Goal: Information Seeking & Learning: Understand process/instructions

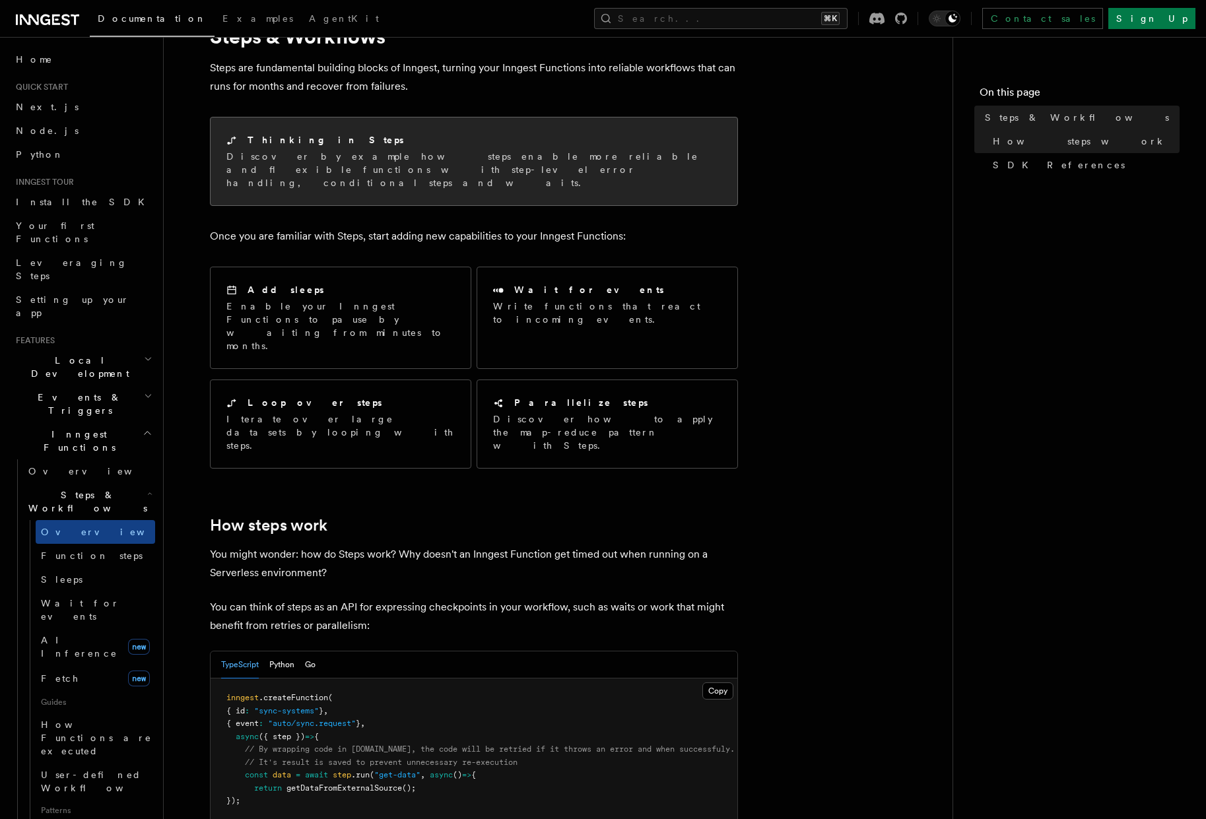
scroll to position [71, 0]
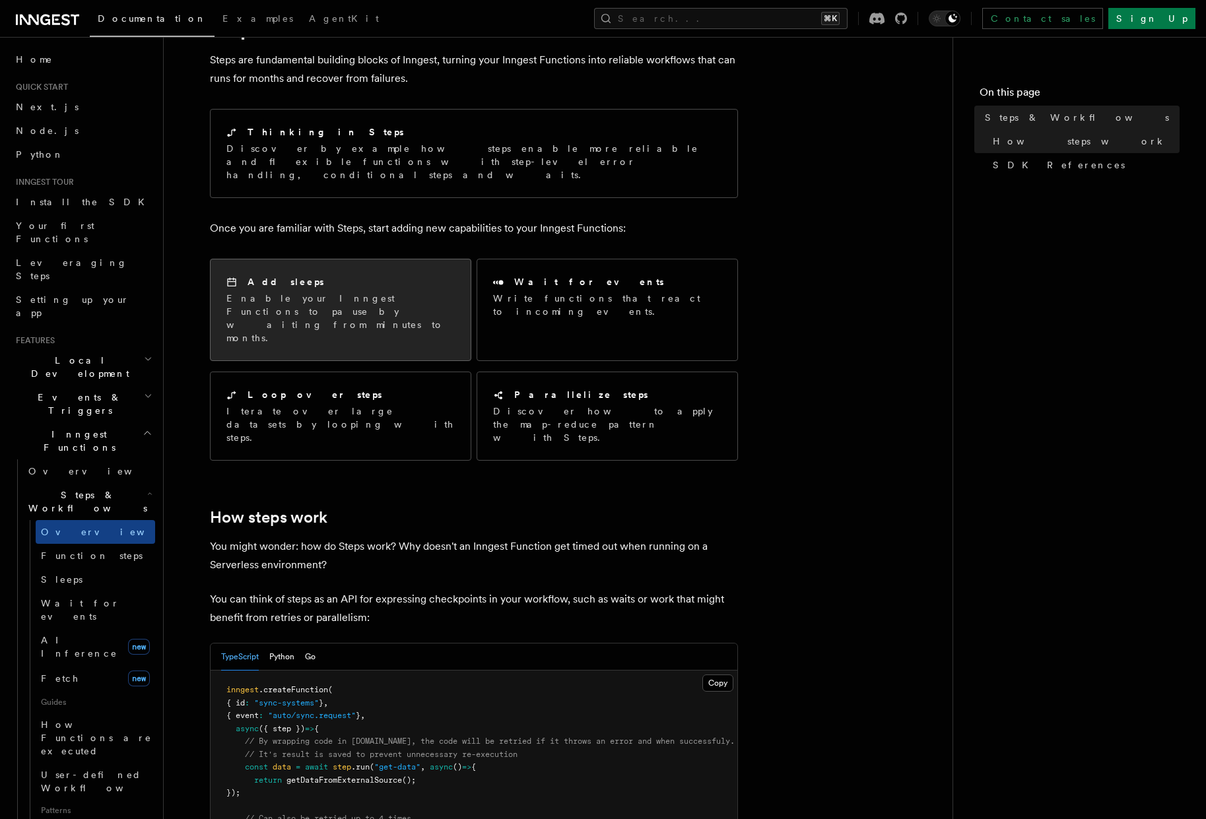
click at [346, 294] on p "Enable your Inngest Functions to pause by waiting from minutes to months." at bounding box center [340, 318] width 228 height 53
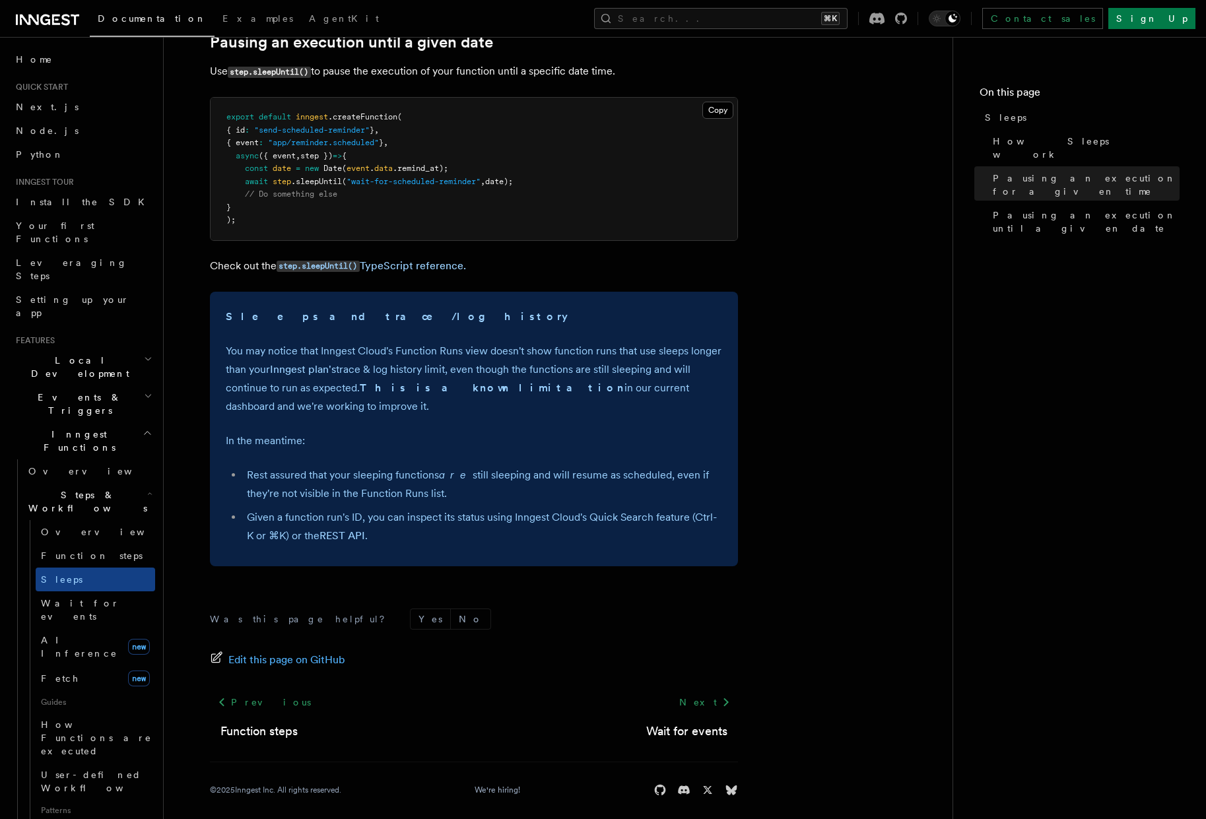
scroll to position [783, 0]
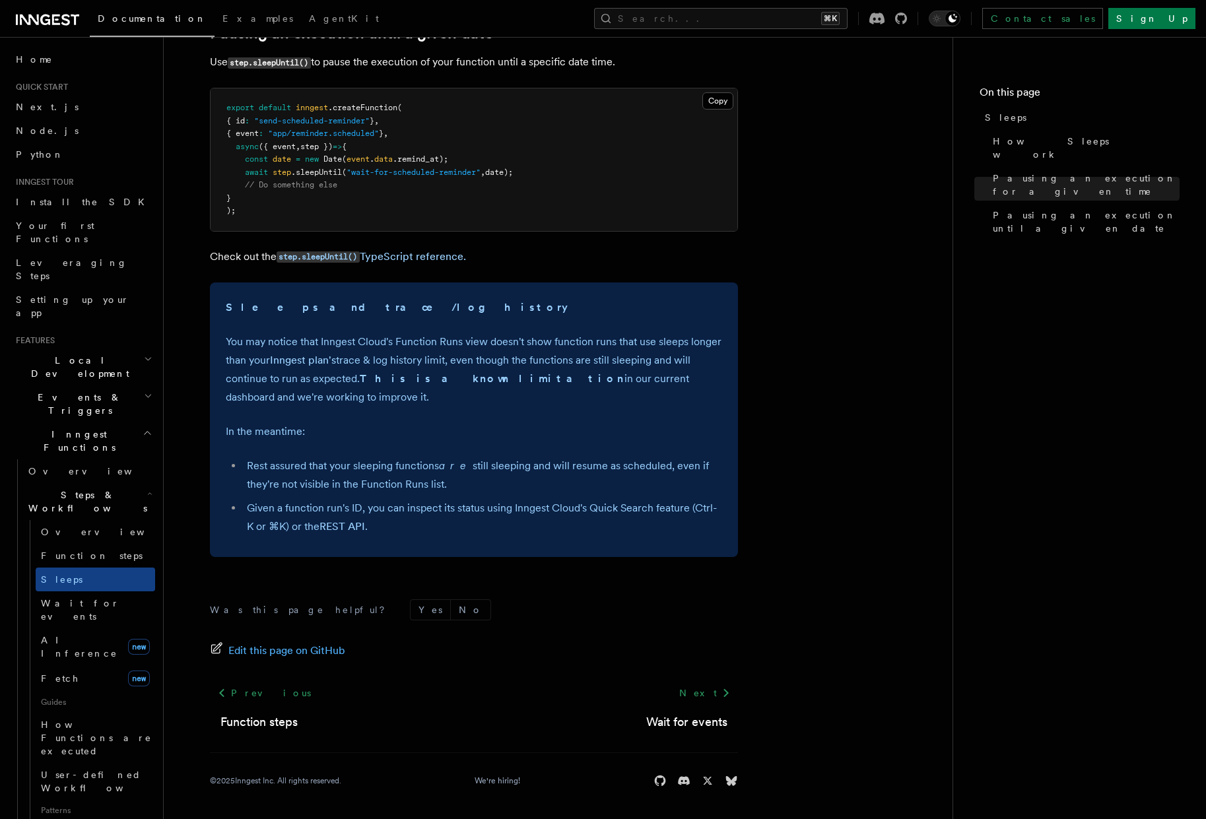
click at [101, 349] on h2 "Local Development" at bounding box center [83, 367] width 145 height 37
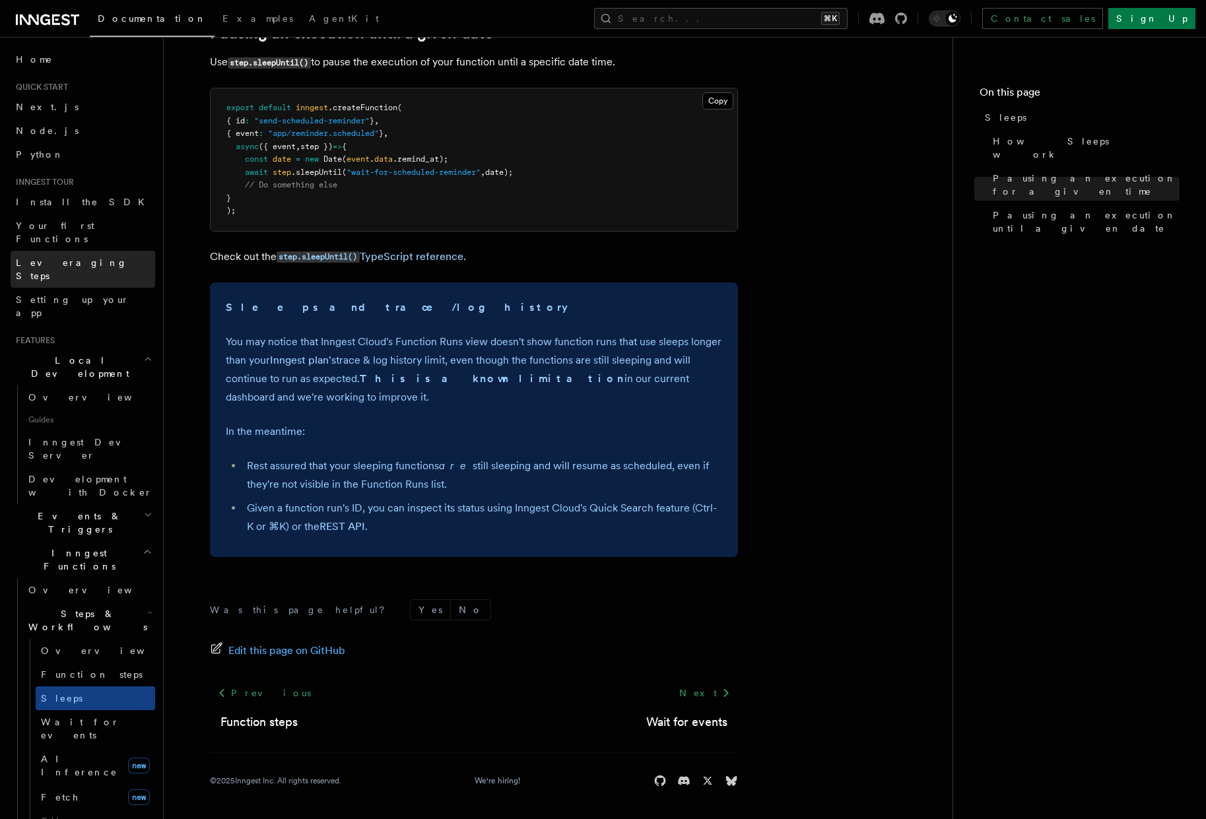
click at [92, 254] on link "Leveraging Steps" at bounding box center [83, 269] width 145 height 37
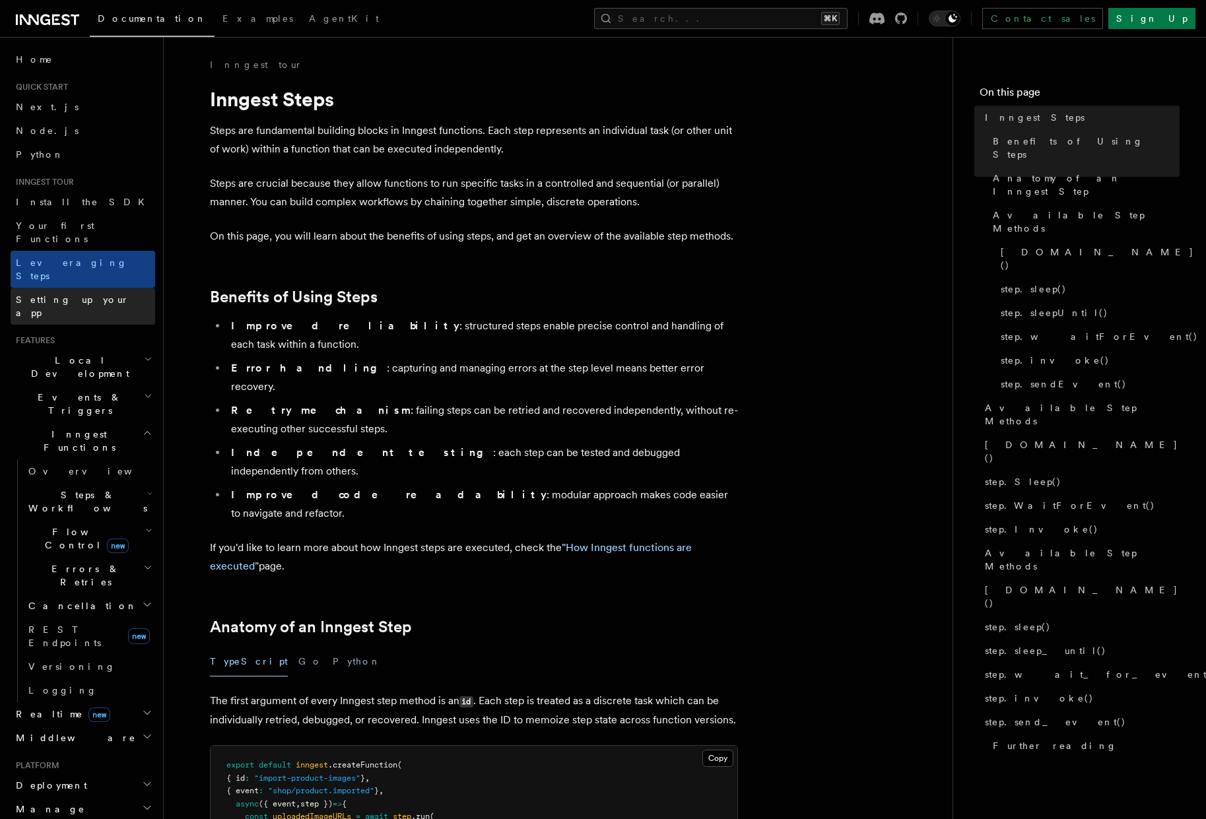
click at [88, 294] on span "Setting up your app" at bounding box center [73, 306] width 114 height 24
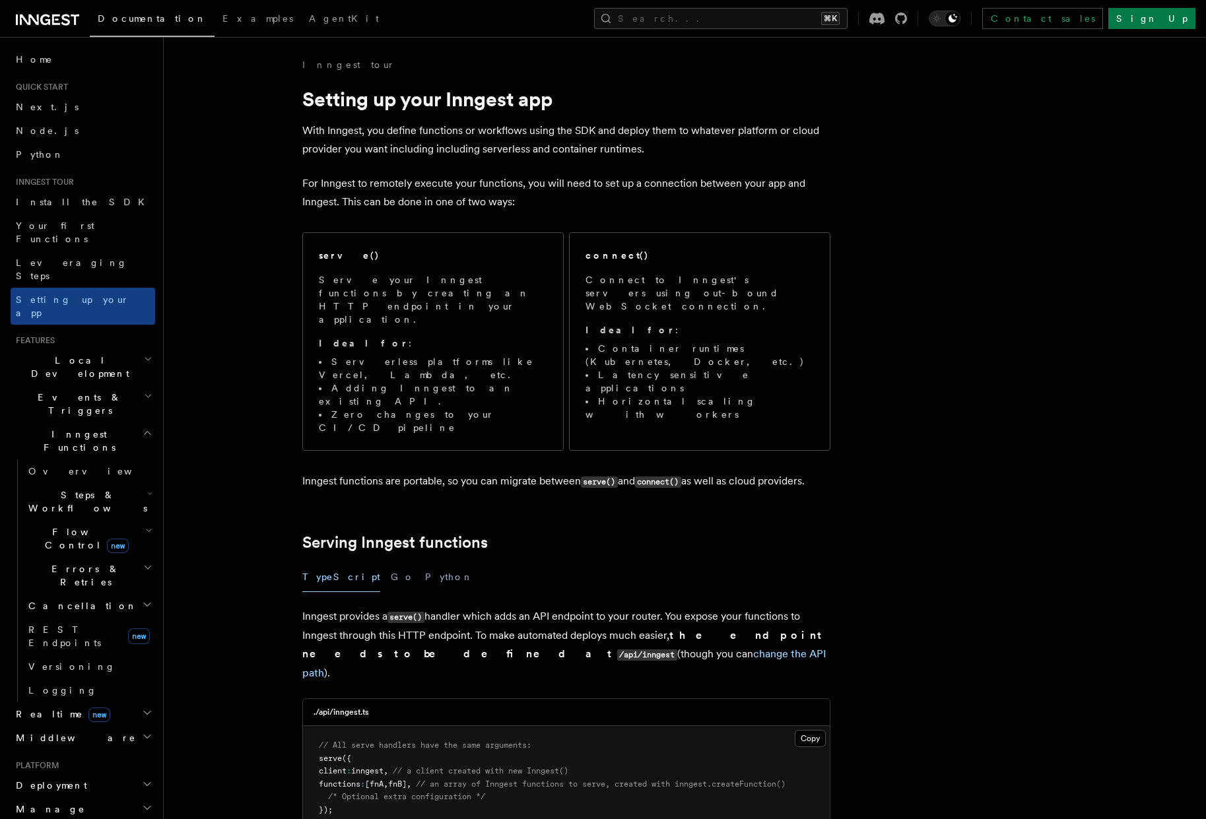
click at [90, 354] on span "Local Development" at bounding box center [77, 367] width 133 height 26
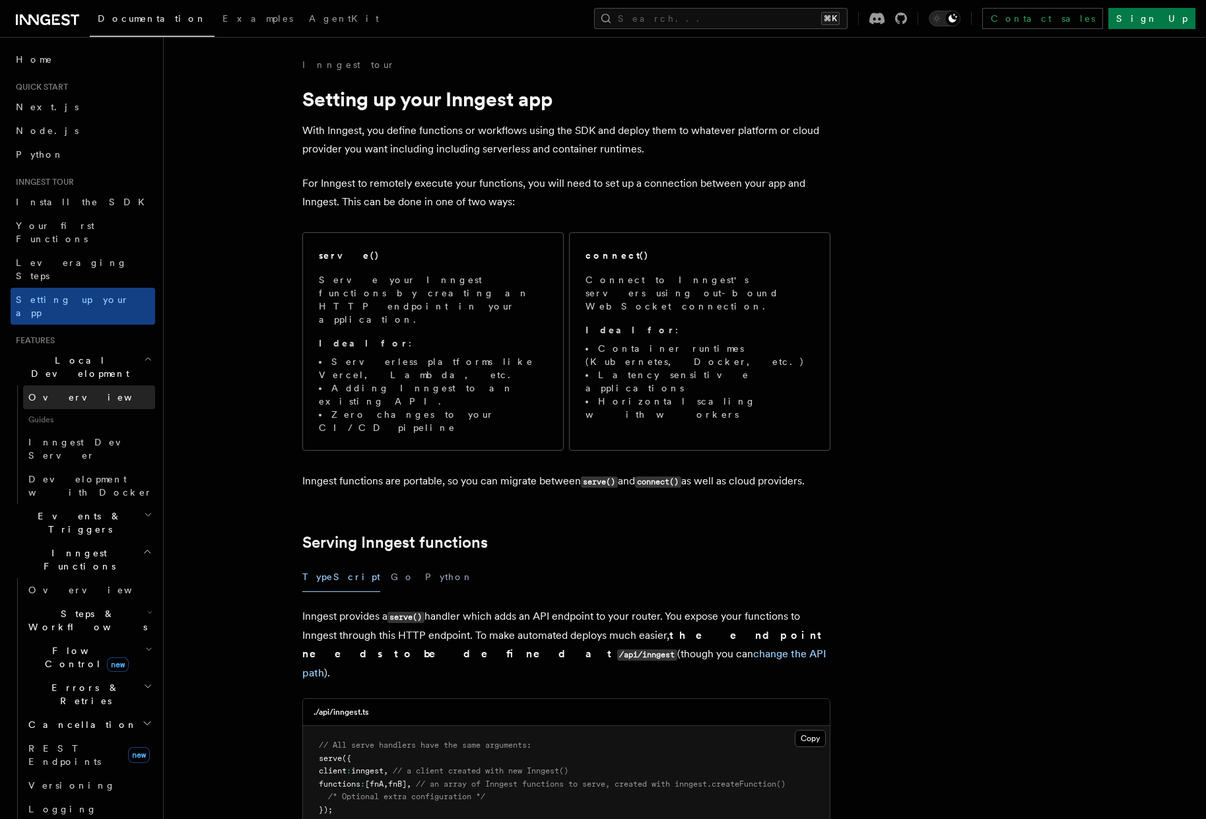
click at [85, 386] on link "Overview" at bounding box center [89, 398] width 132 height 24
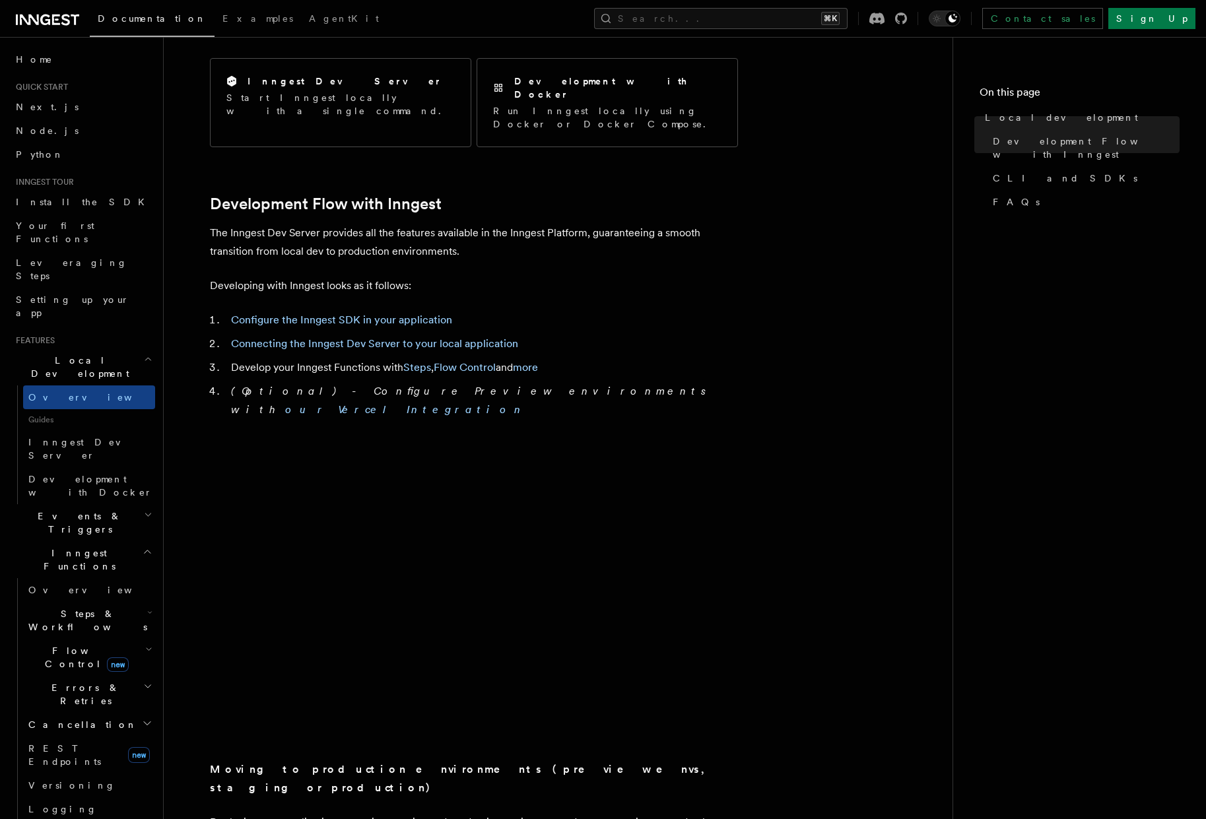
scroll to position [503, 0]
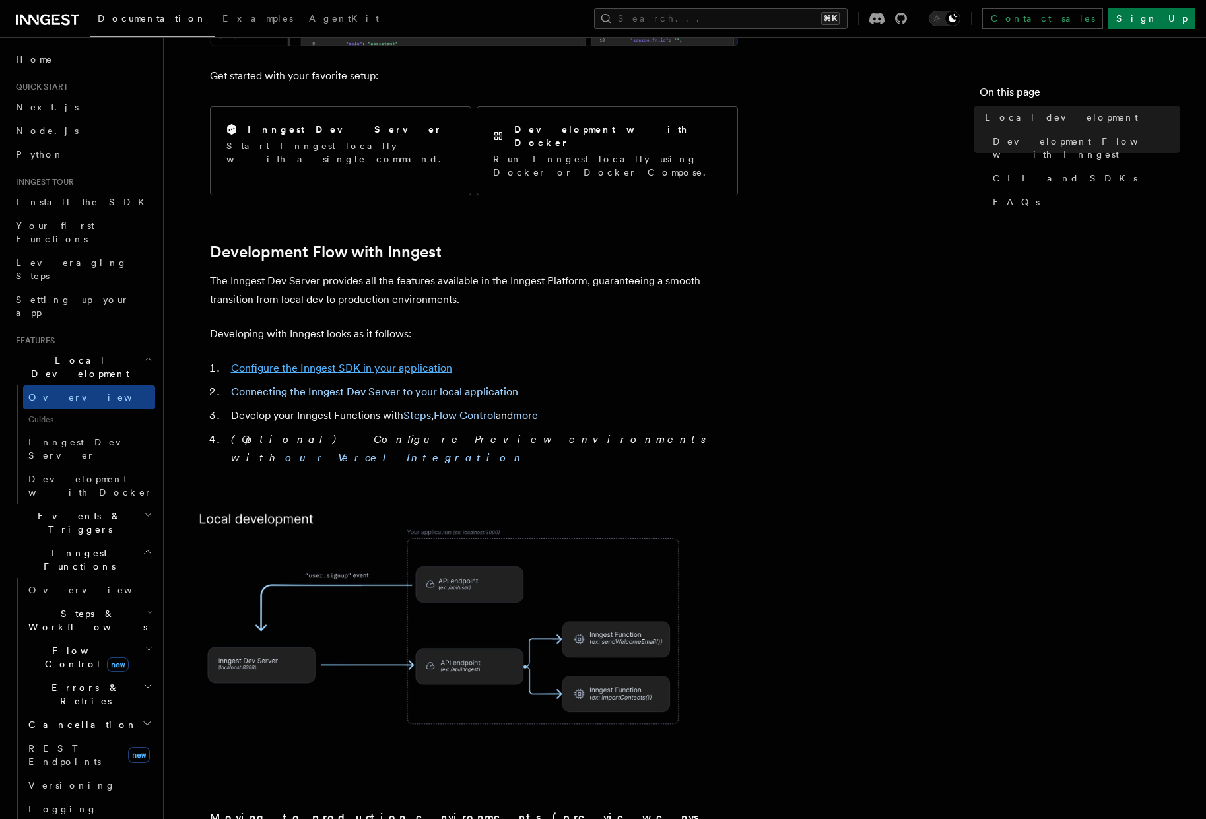
click at [251, 362] on link "Configure the Inngest SDK in your application" at bounding box center [341, 368] width 221 height 13
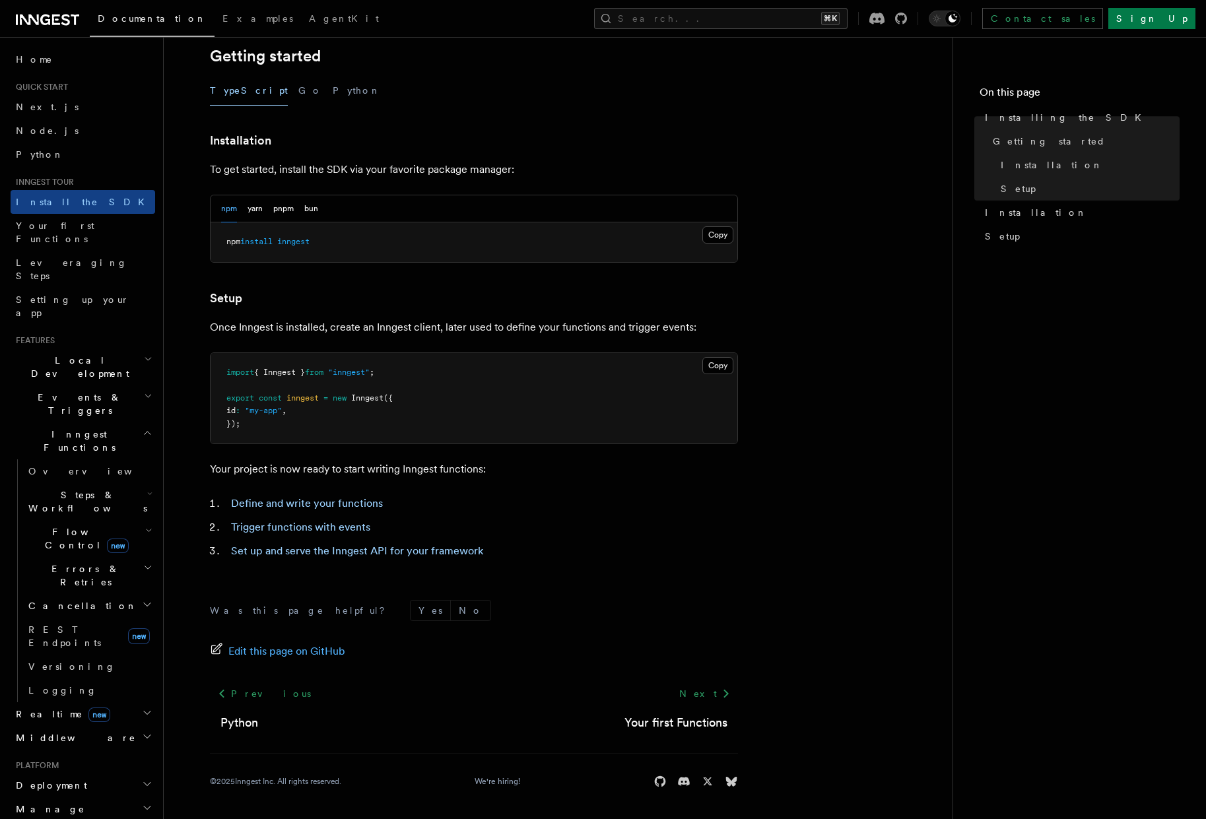
scroll to position [279, 0]
click at [290, 506] on link "Define and write your functions" at bounding box center [307, 502] width 152 height 13
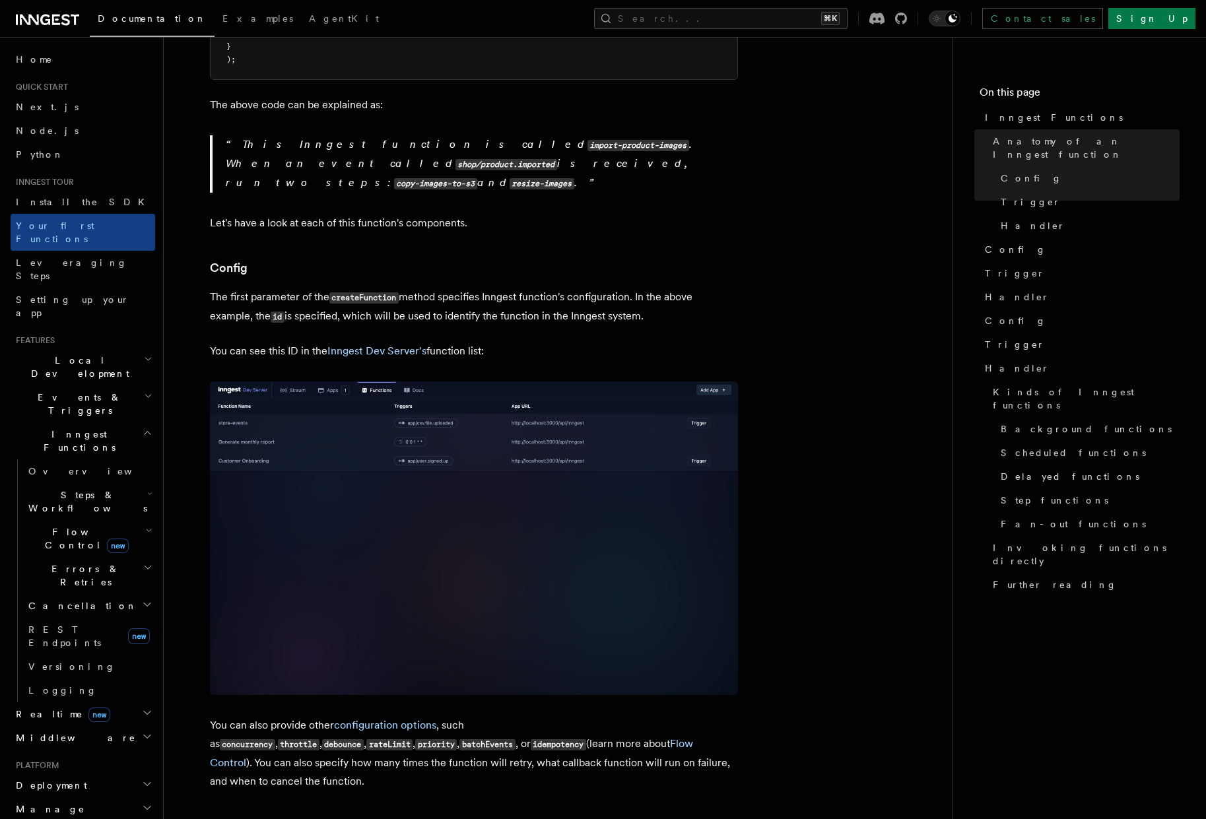
scroll to position [598, 0]
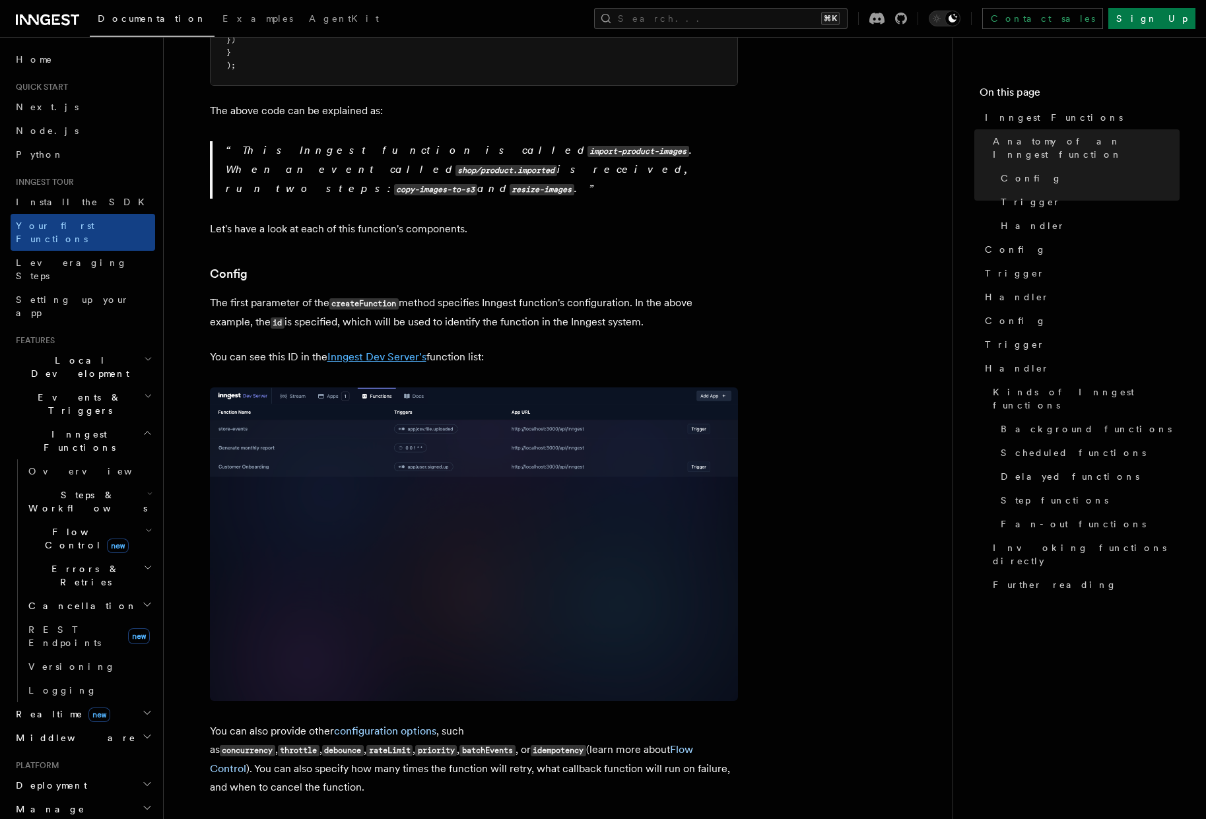
click at [386, 351] on link "Inngest Dev Server's" at bounding box center [376, 357] width 99 height 13
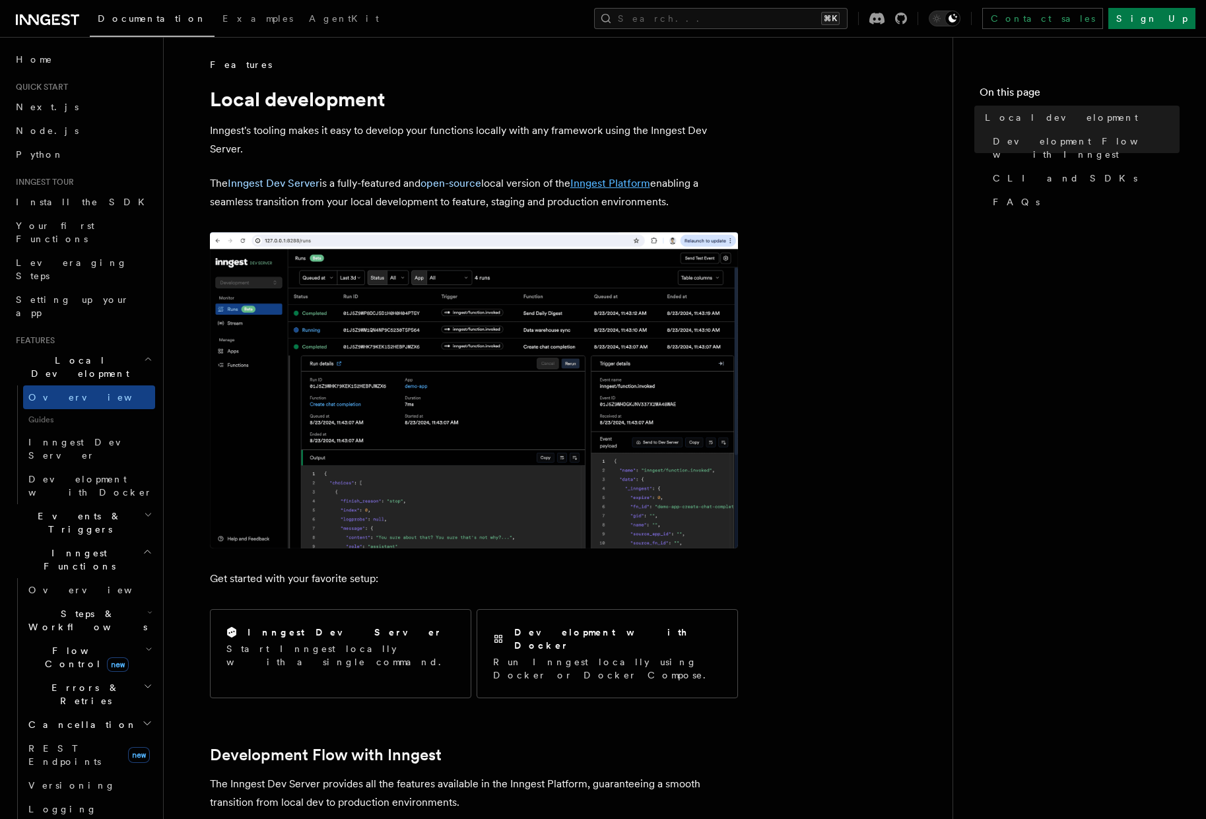
click at [597, 183] on link "Inngest Platform" at bounding box center [610, 183] width 80 height 13
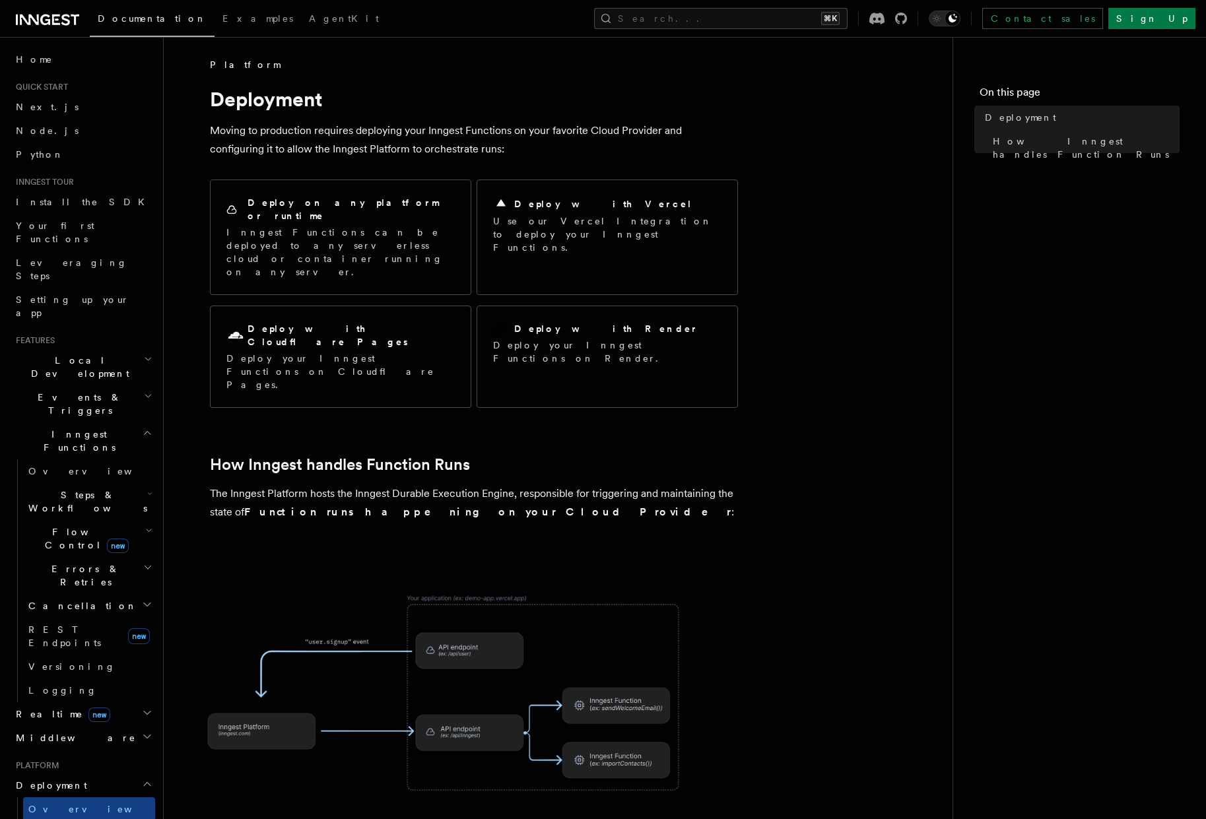
click at [100, 349] on h2 "Local Development" at bounding box center [83, 367] width 145 height 37
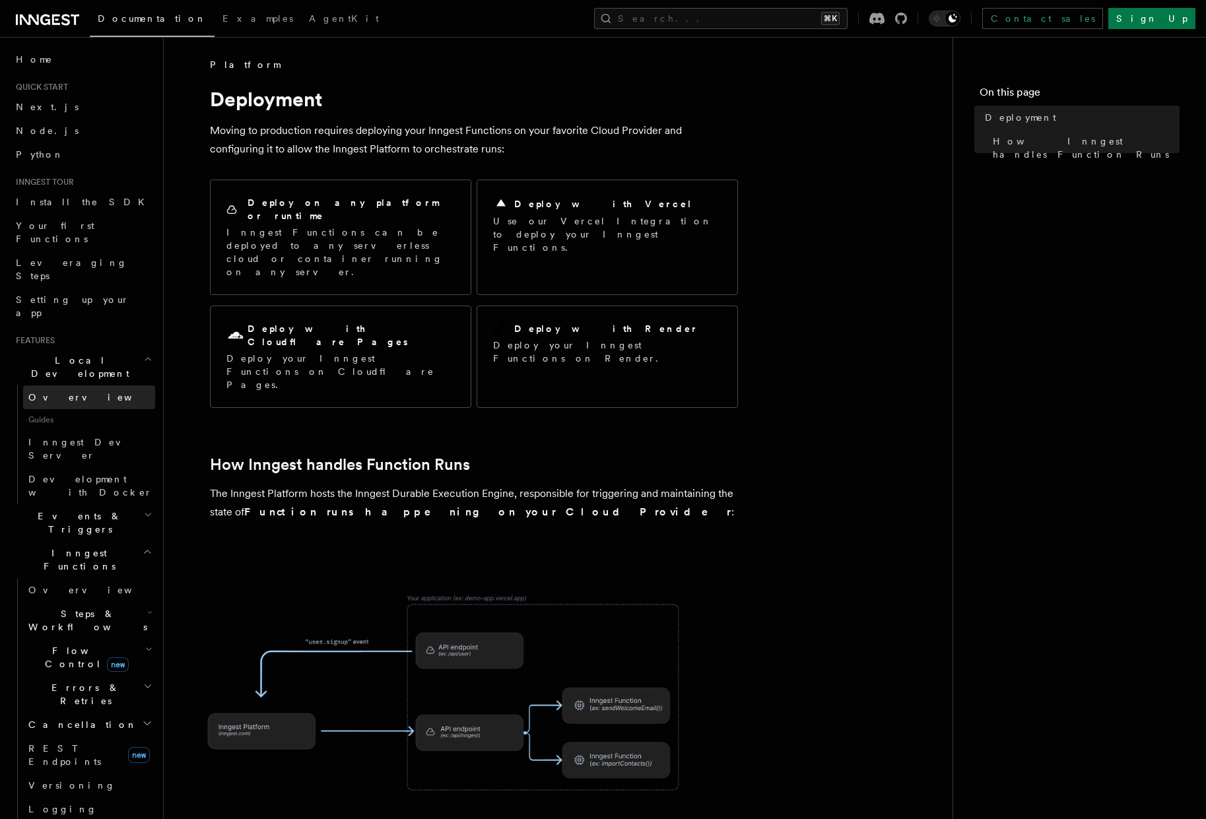
click at [90, 386] on link "Overview" at bounding box center [89, 398] width 132 height 24
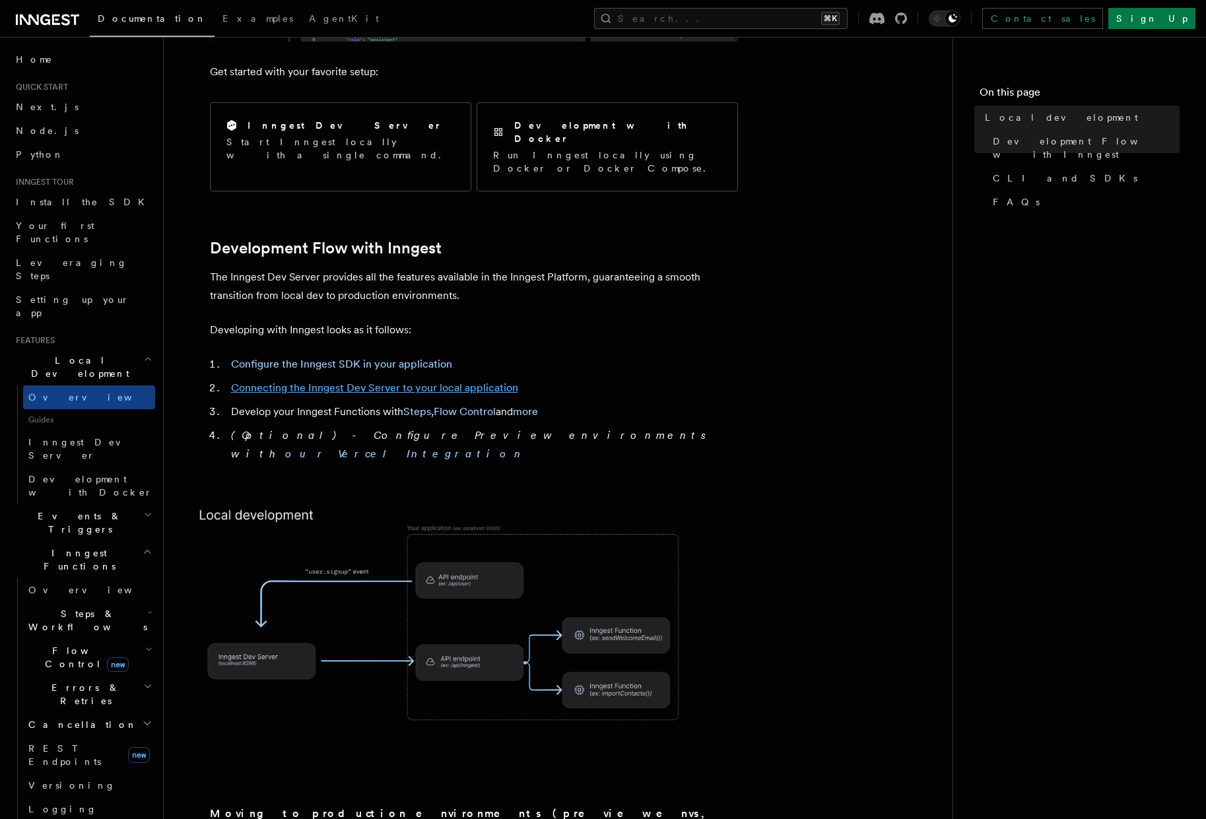
scroll to position [511, 0]
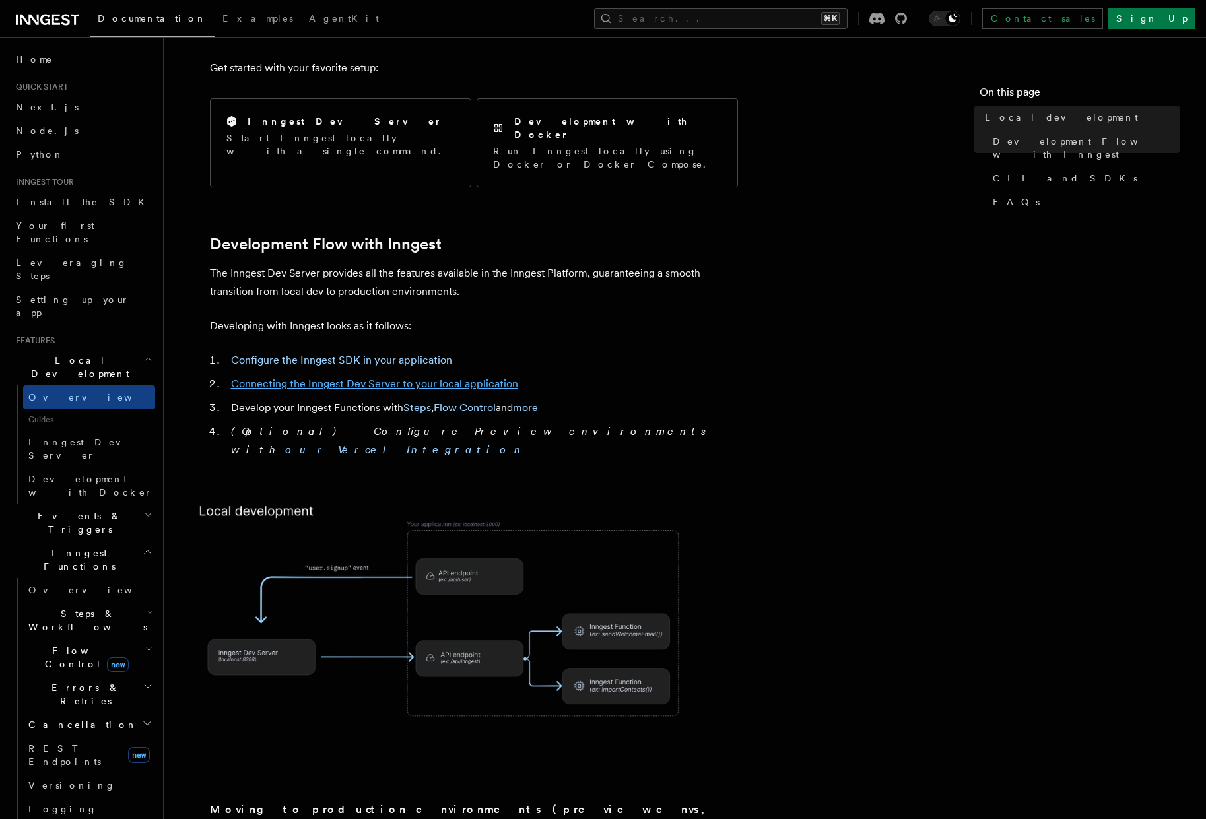
click at [307, 378] on link "Connecting the Inngest Dev Server to your local application" at bounding box center [374, 384] width 287 height 13
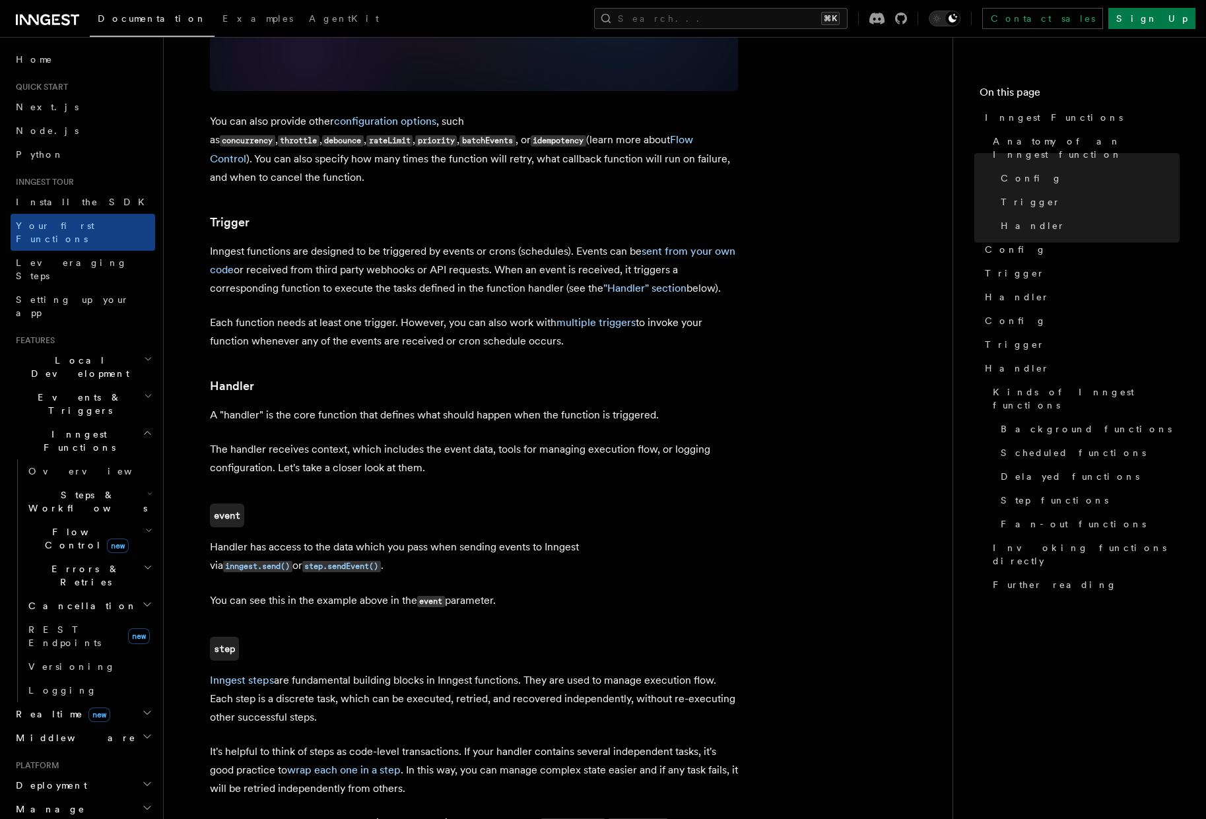
scroll to position [1211, 0]
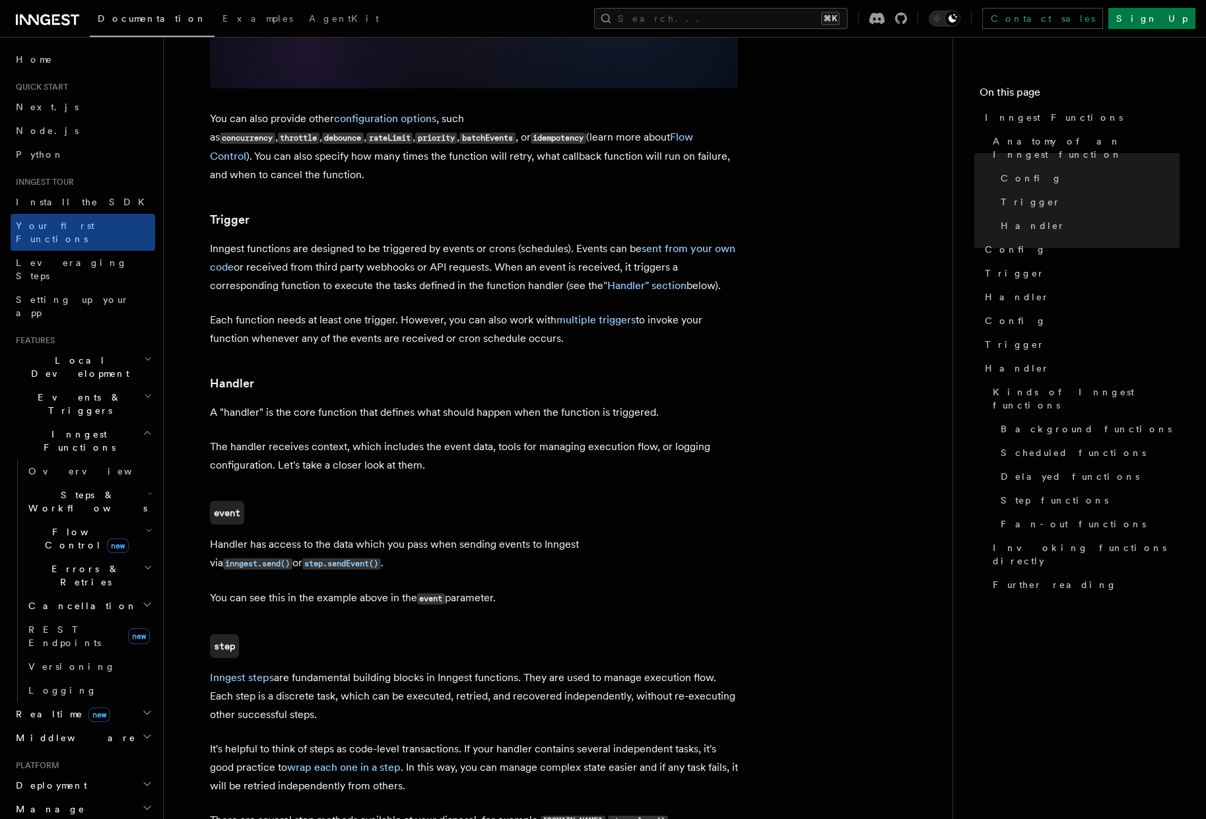
click at [110, 349] on h2 "Local Development" at bounding box center [83, 367] width 145 height 37
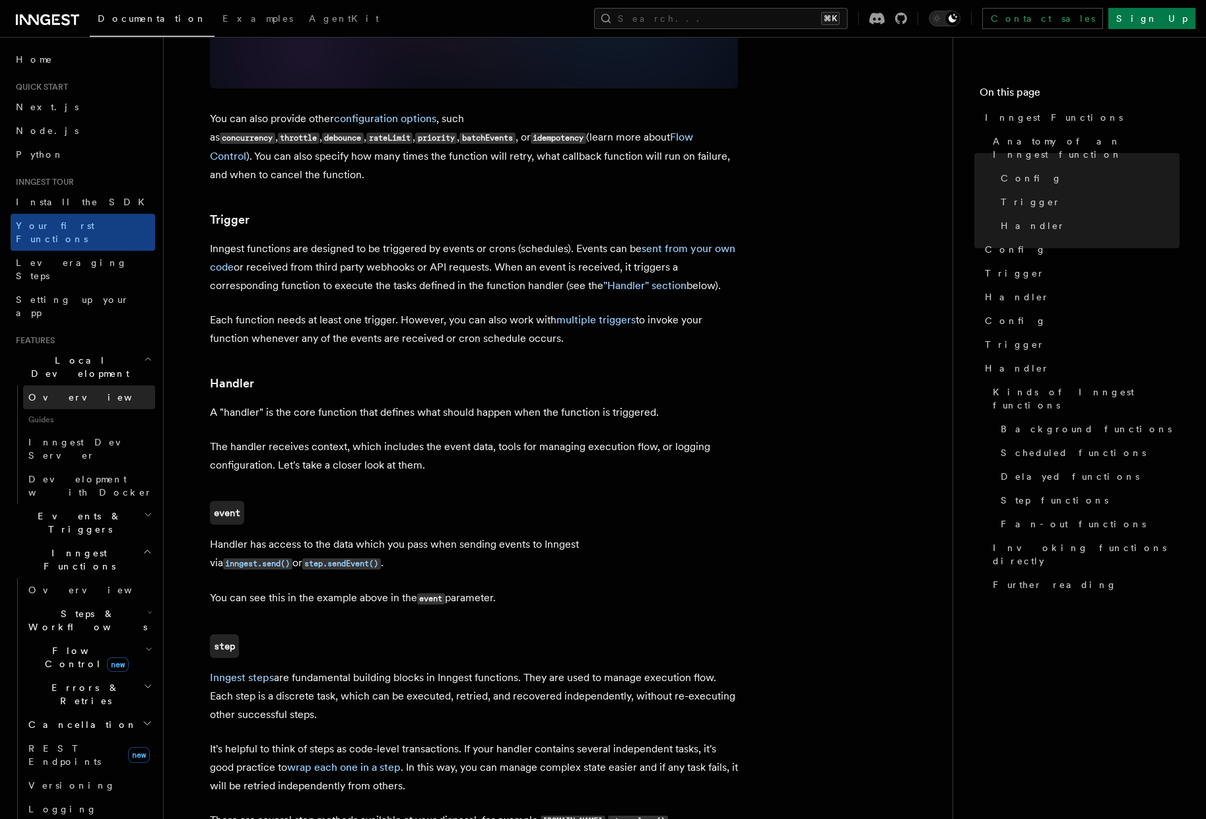
click at [98, 386] on link "Overview" at bounding box center [89, 398] width 132 height 24
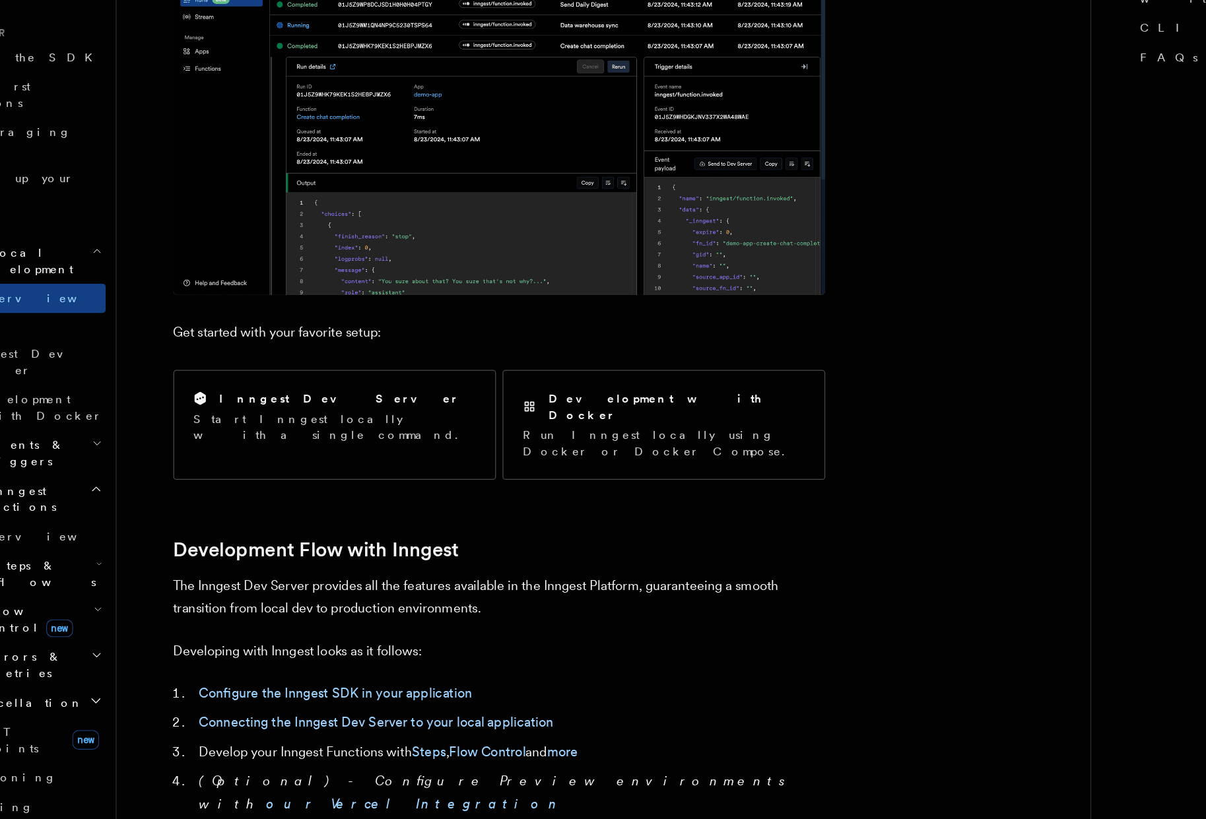
scroll to position [154, 0]
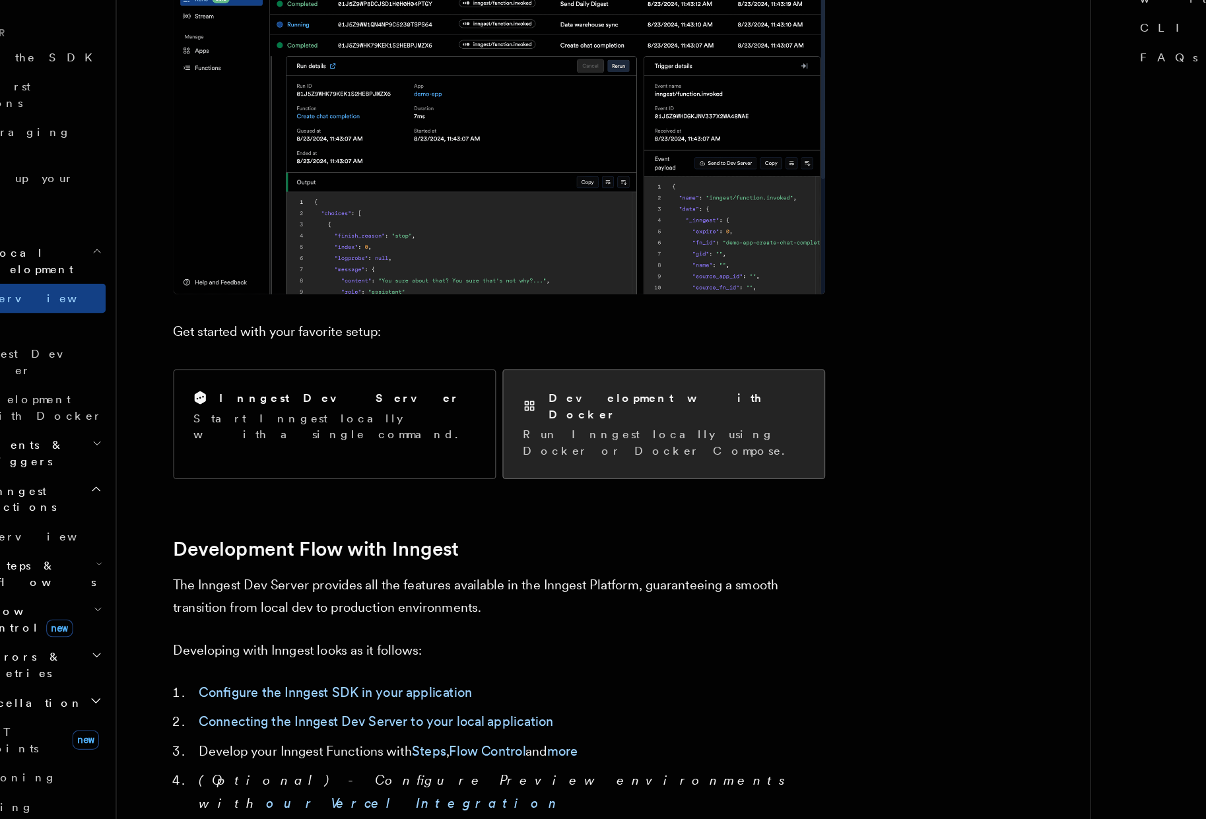
click at [552, 501] on p "Run Inngest locally using Docker or Docker Compose." at bounding box center [607, 514] width 228 height 26
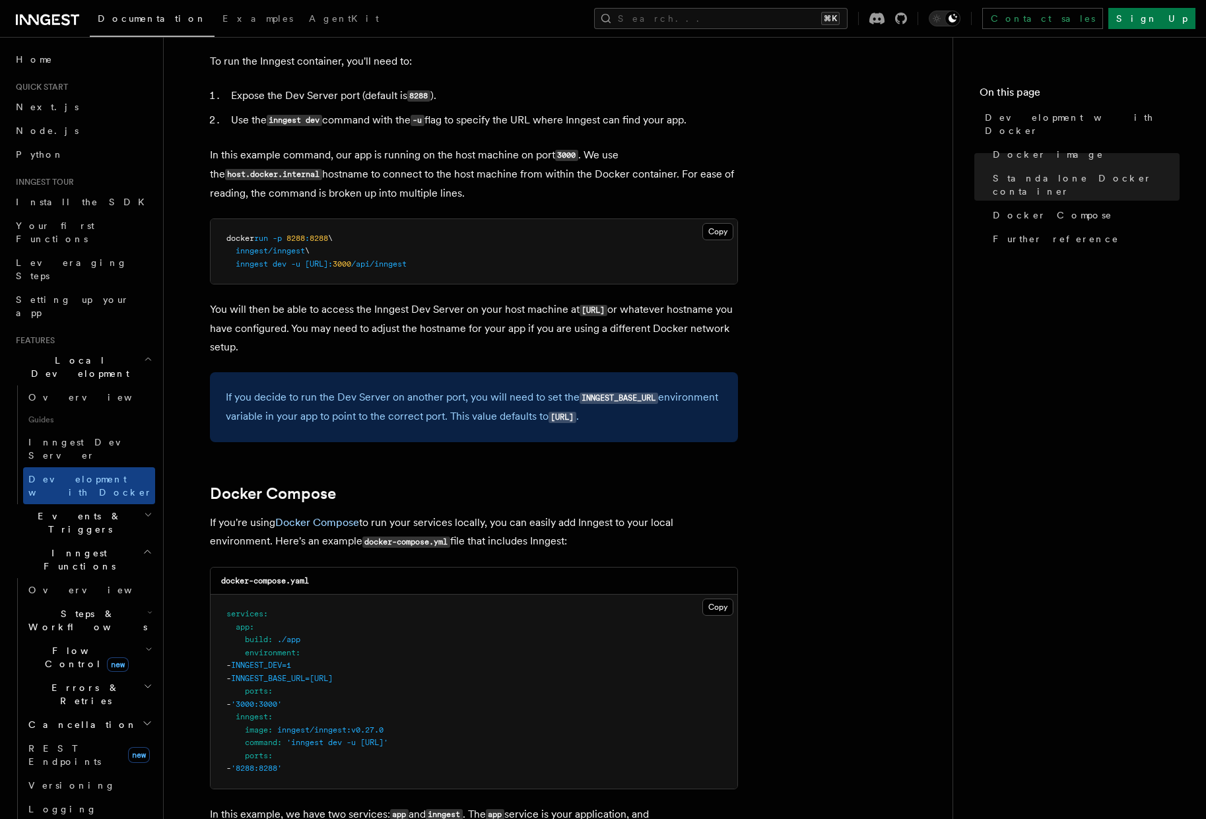
scroll to position [432, 0]
click at [90, 437] on span "Inngest Dev Server" at bounding box center [84, 449] width 113 height 24
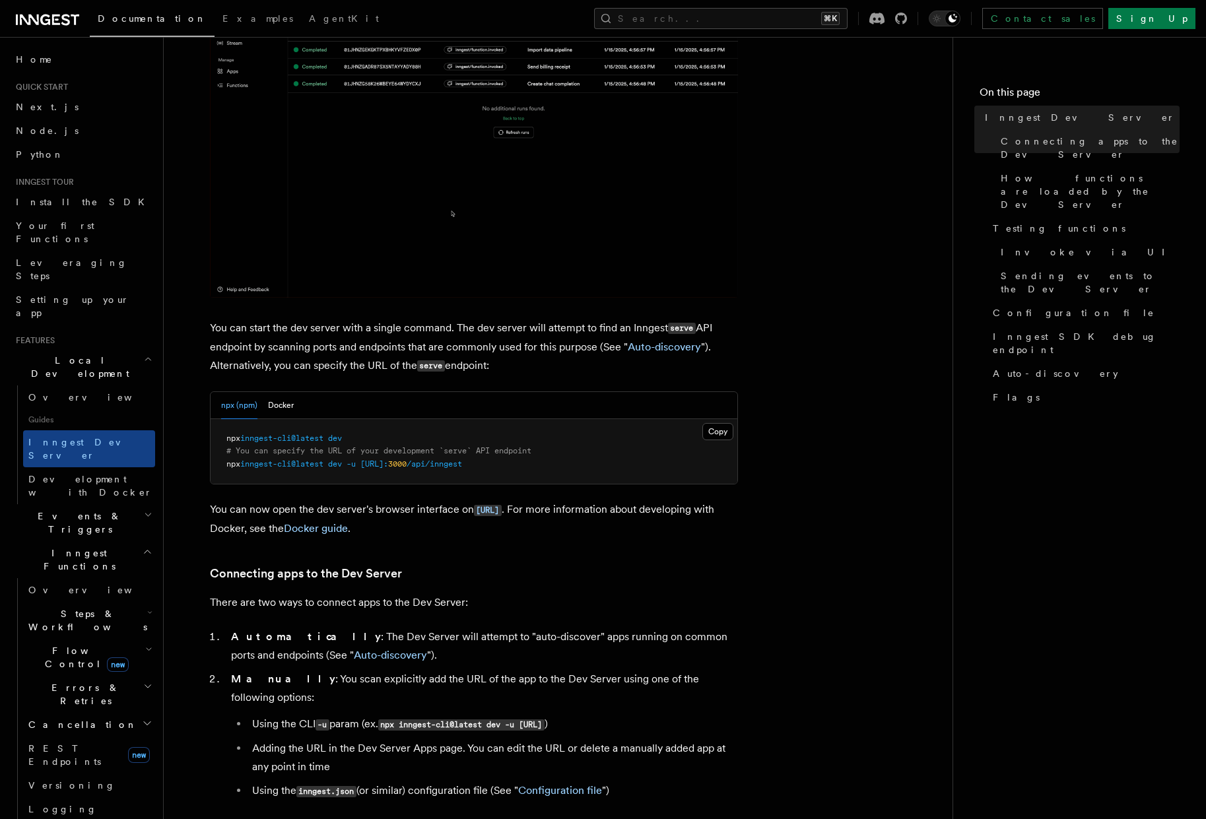
scroll to position [282, 0]
click at [378, 450] on span "# You can specify the URL of your development `serve` API endpoint" at bounding box center [378, 449] width 305 height 9
drag, startPoint x: 244, startPoint y: 438, endPoint x: 368, endPoint y: 438, distance: 124.8
click at [368, 438] on pre "npx inngest-cli@latest dev # You can specify the URL of your development `serve…" at bounding box center [474, 450] width 527 height 65
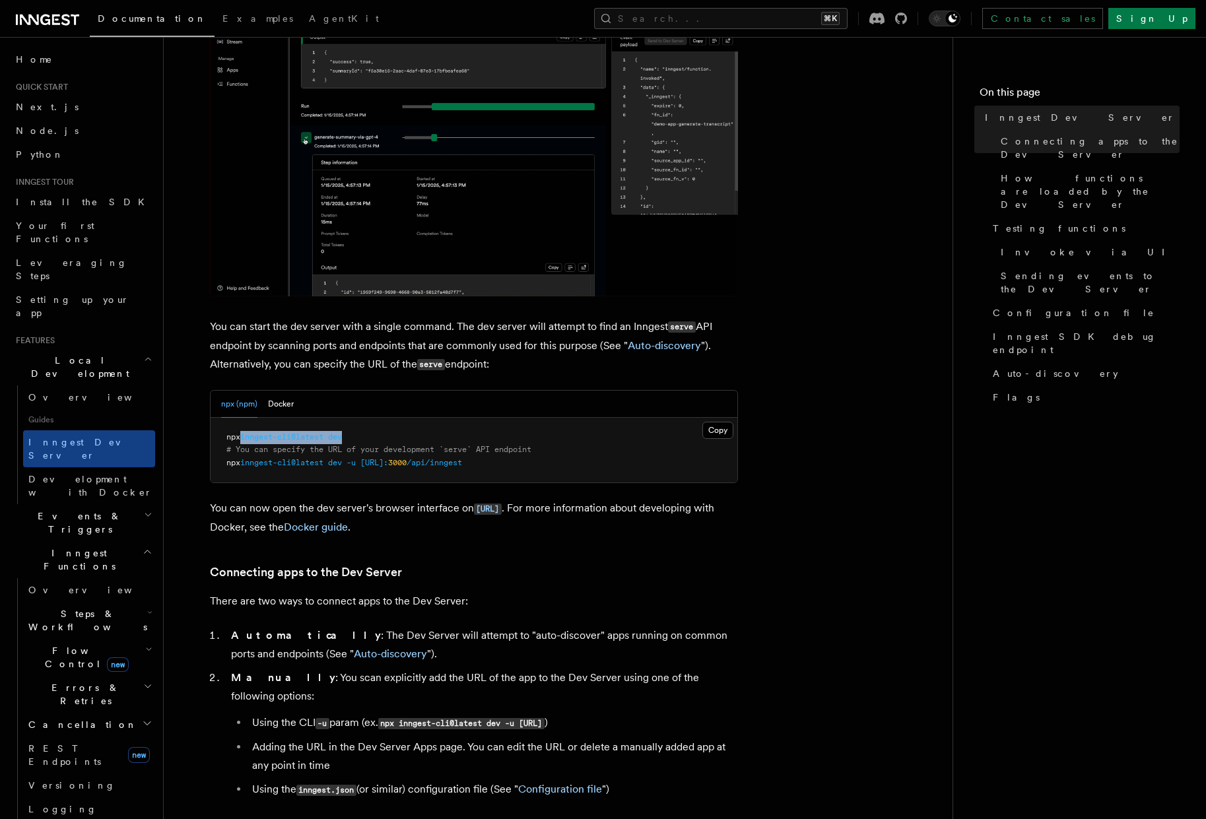
copy span "inngest-cli@latest dev"
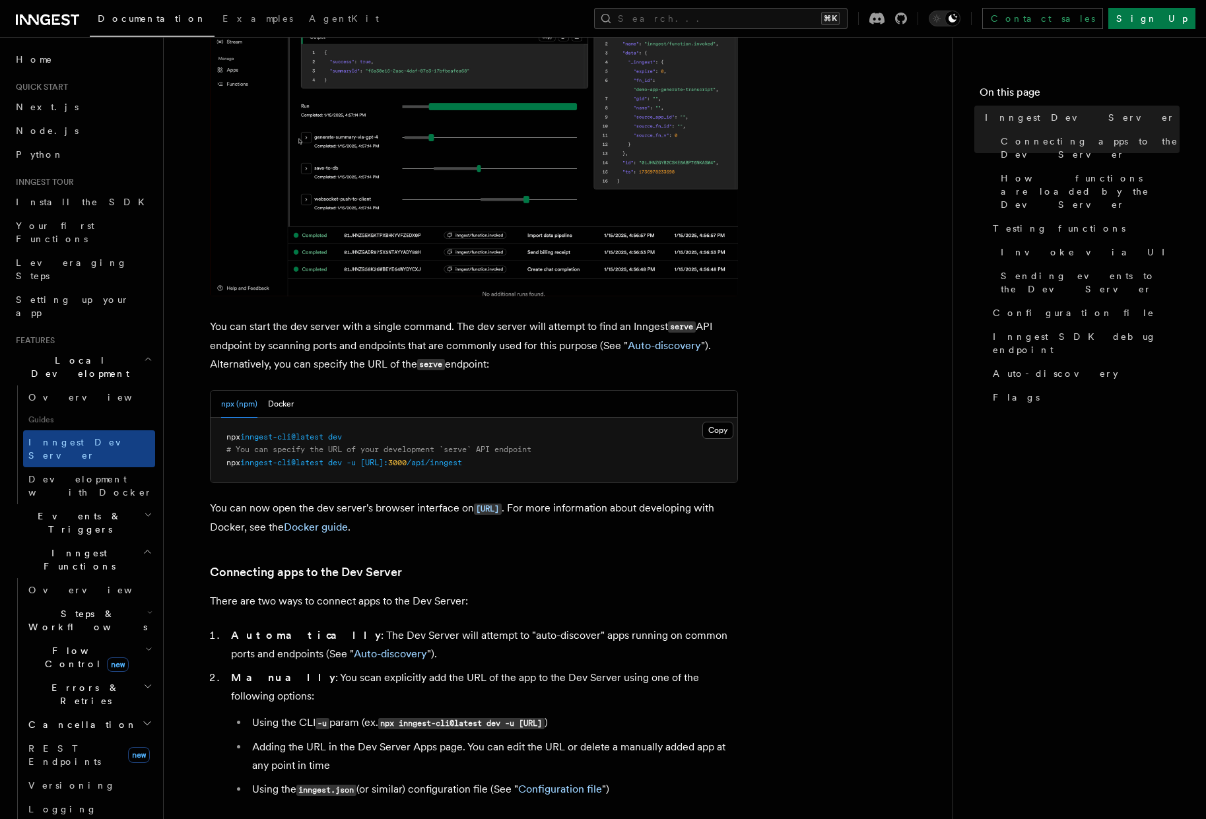
click at [405, 446] on span "# You can specify the URL of your development `serve` API endpoint" at bounding box center [378, 449] width 305 height 9
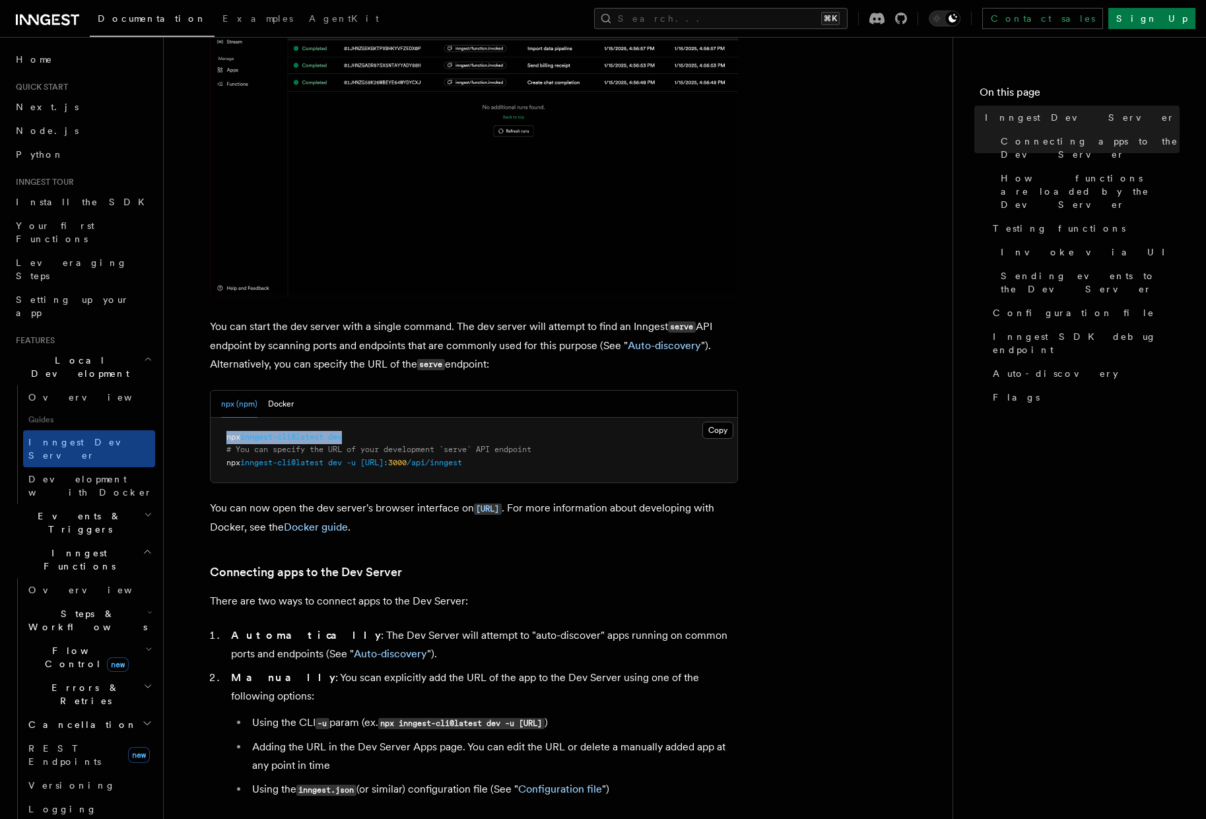
drag, startPoint x: 353, startPoint y: 434, endPoint x: 214, endPoint y: 435, distance: 138.6
click at [214, 435] on pre "npx inngest-cli@latest dev # You can specify the URL of your development `serve…" at bounding box center [474, 450] width 527 height 65
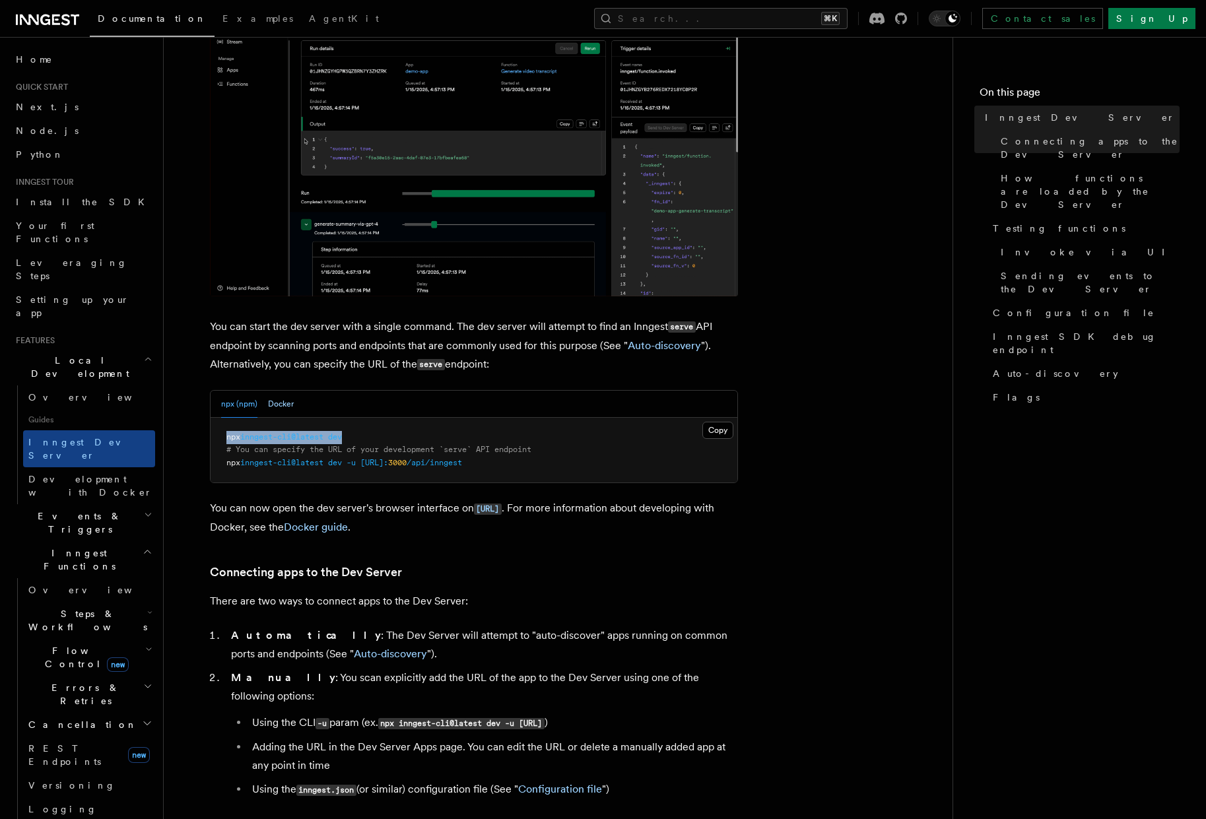
click at [275, 407] on button "Docker" at bounding box center [281, 404] width 26 height 27
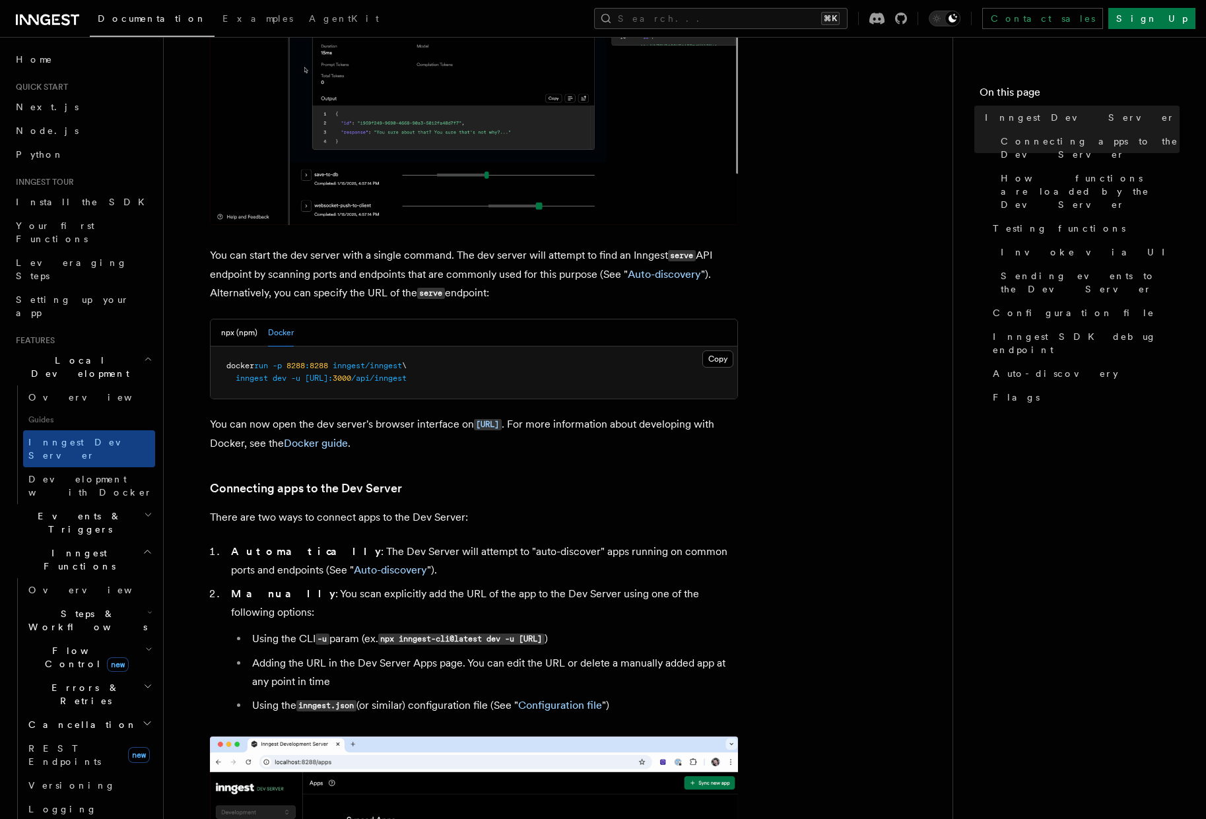
scroll to position [355, 0]
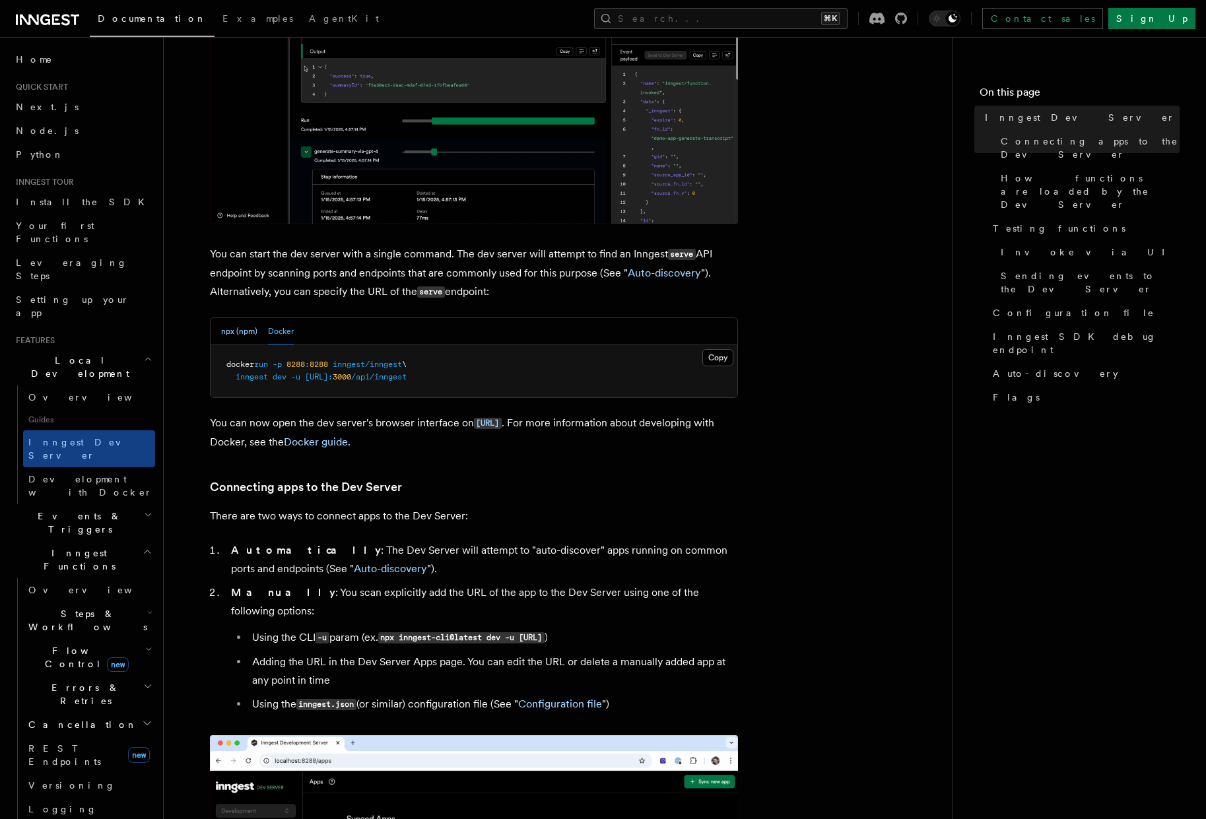
click at [232, 330] on button "npx (npm)" at bounding box center [239, 331] width 36 height 27
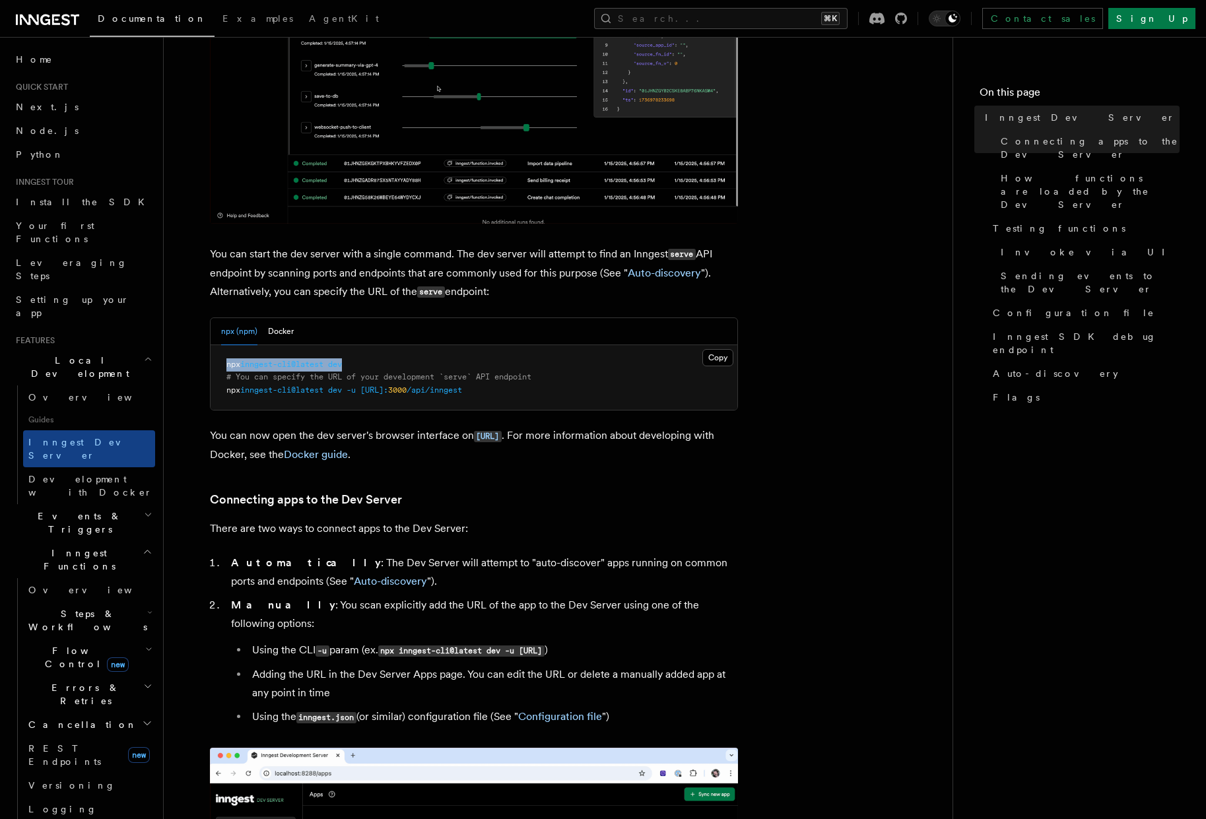
drag, startPoint x: 358, startPoint y: 362, endPoint x: 208, endPoint y: 362, distance: 150.5
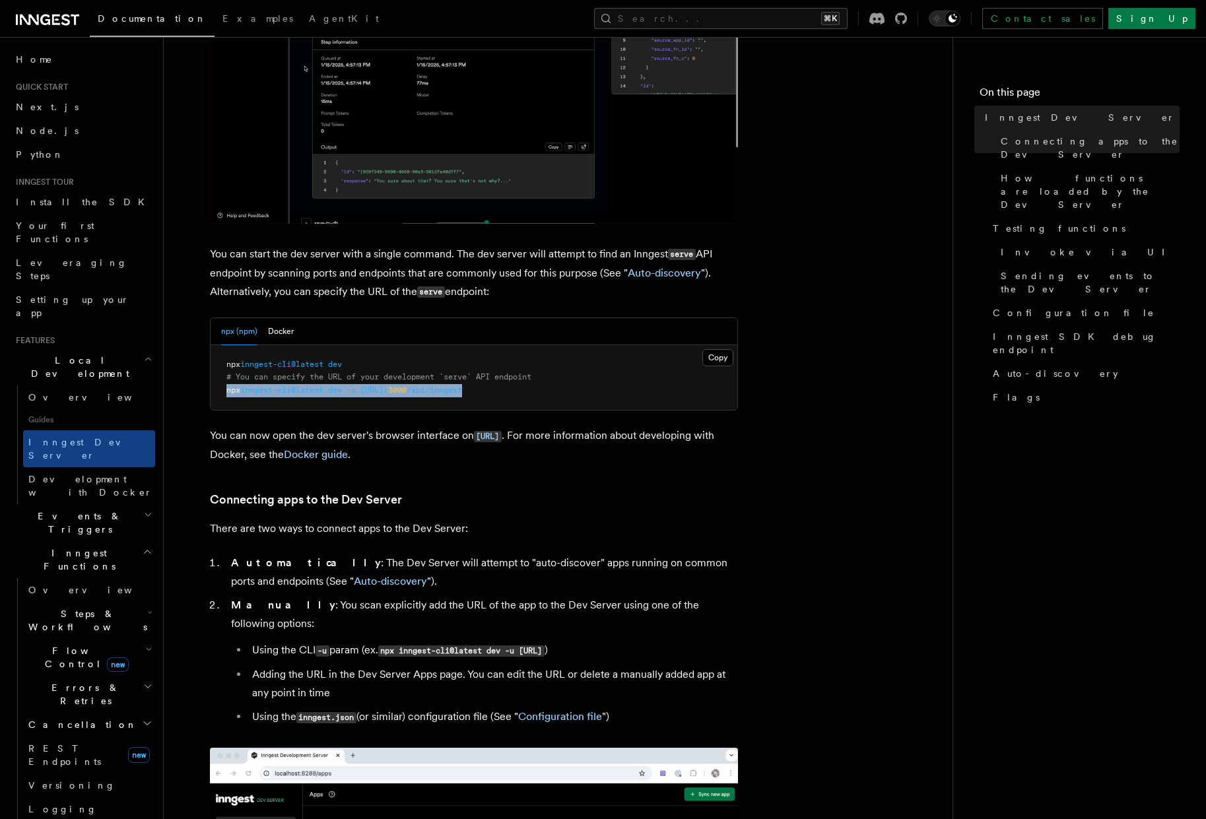
drag, startPoint x: 532, startPoint y: 388, endPoint x: 207, endPoint y: 393, distance: 324.9
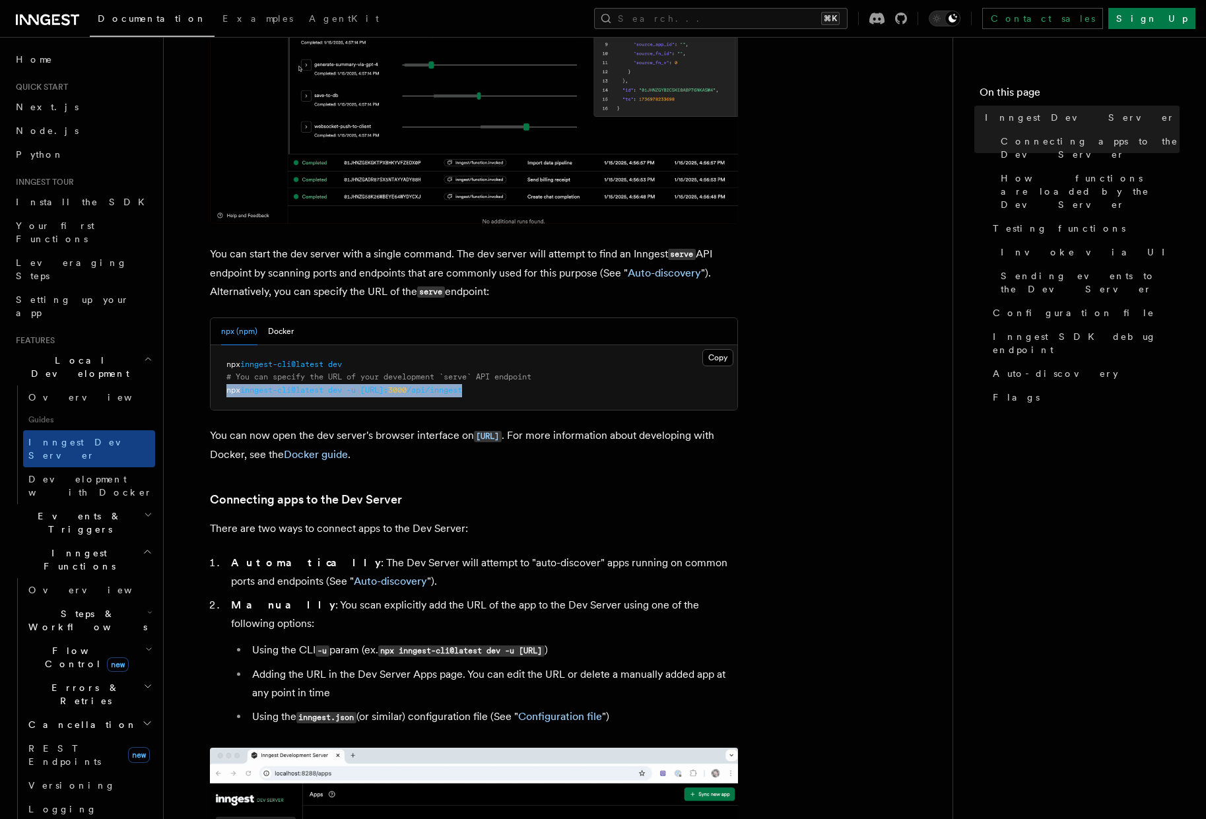
copy span "npx inngest-cli@latest dev -u http://localhost: 3000 /api/inngest"
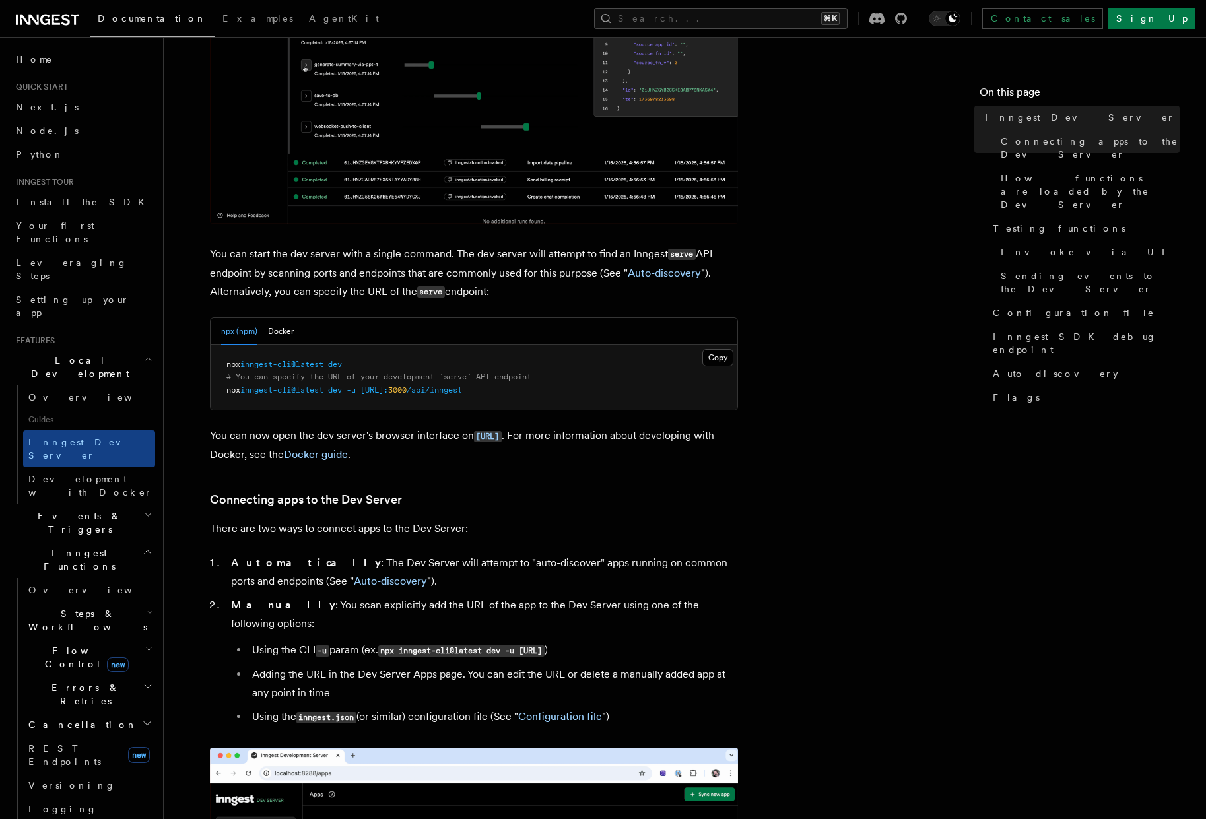
click at [15, 386] on div "Overview Guides Inngest Dev Server Development with Docker" at bounding box center [83, 445] width 145 height 119
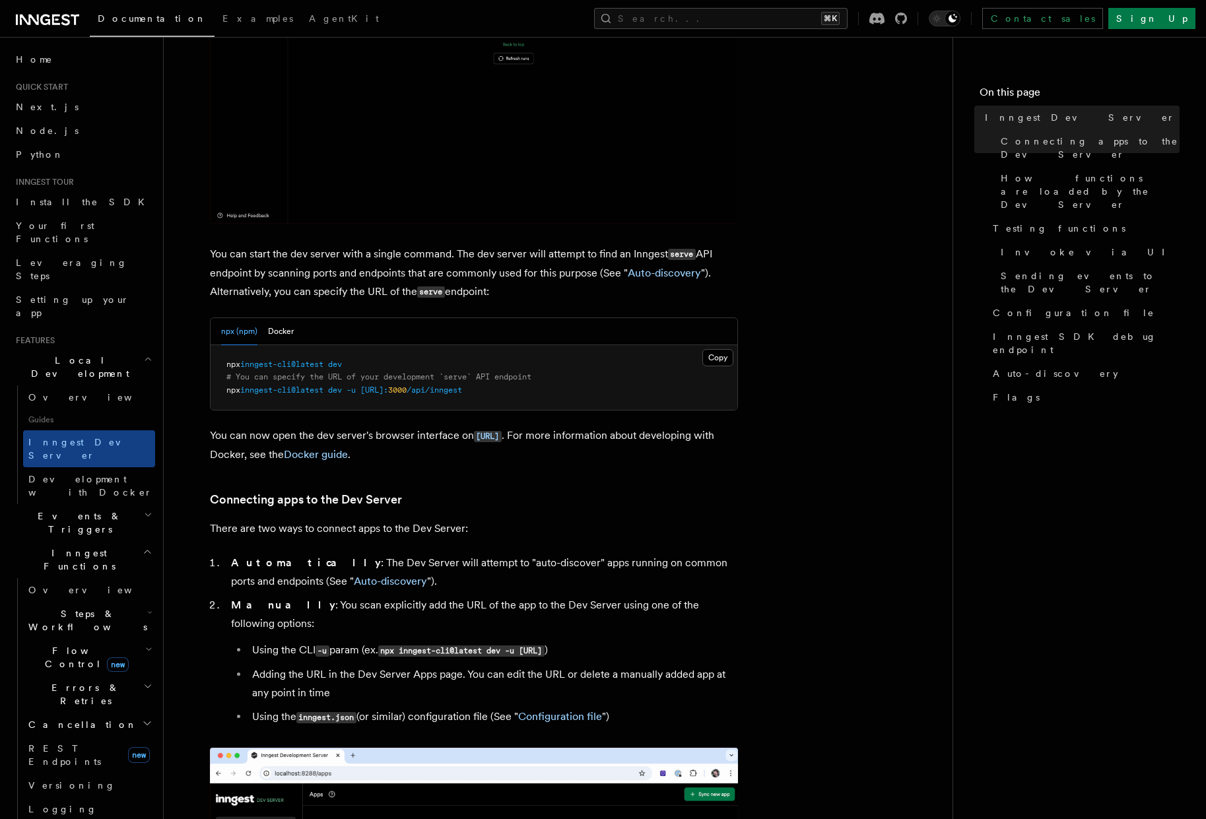
click at [451, 378] on span "# You can specify the URL of your development `serve` API endpoint" at bounding box center [378, 376] width 305 height 9
drag, startPoint x: 332, startPoint y: 367, endPoint x: 215, endPoint y: 367, distance: 116.9
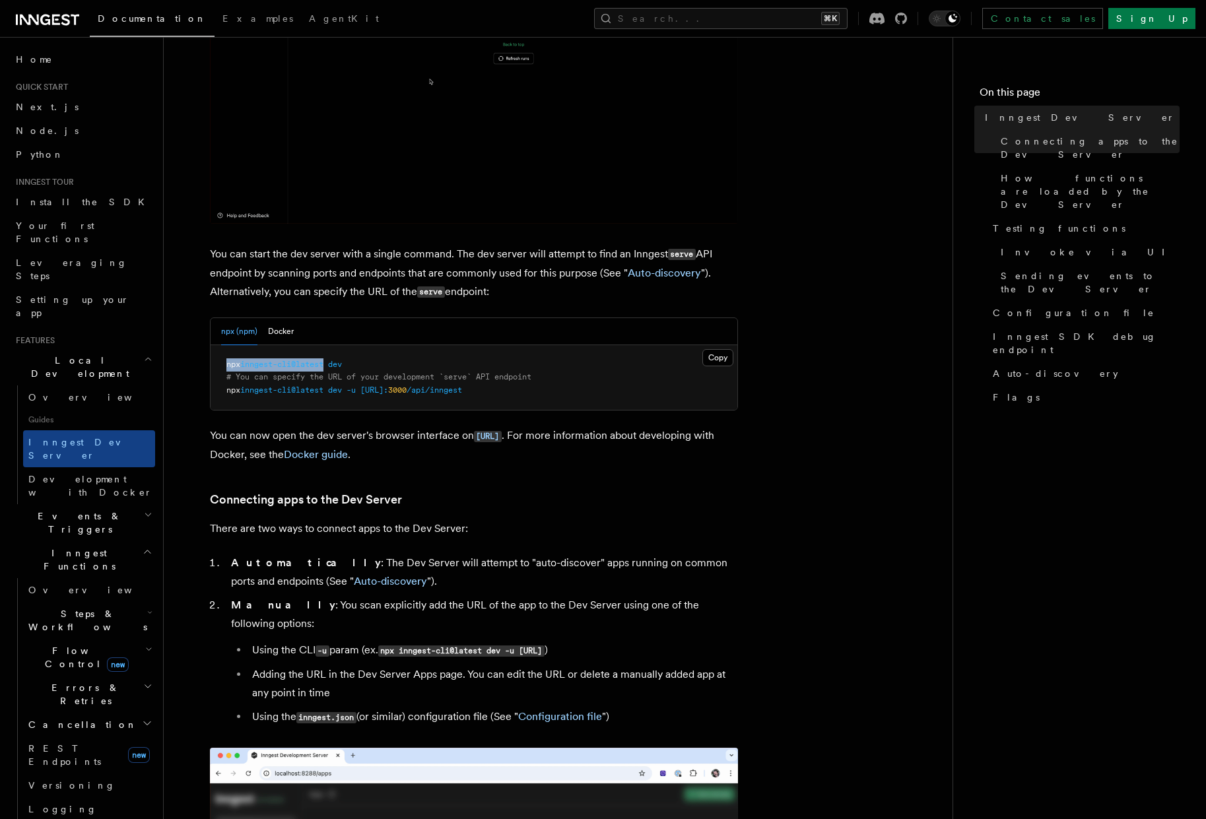
click at [215, 367] on pre "npx inngest-cli@latest dev # You can specify the URL of your development `serve…" at bounding box center [474, 377] width 527 height 65
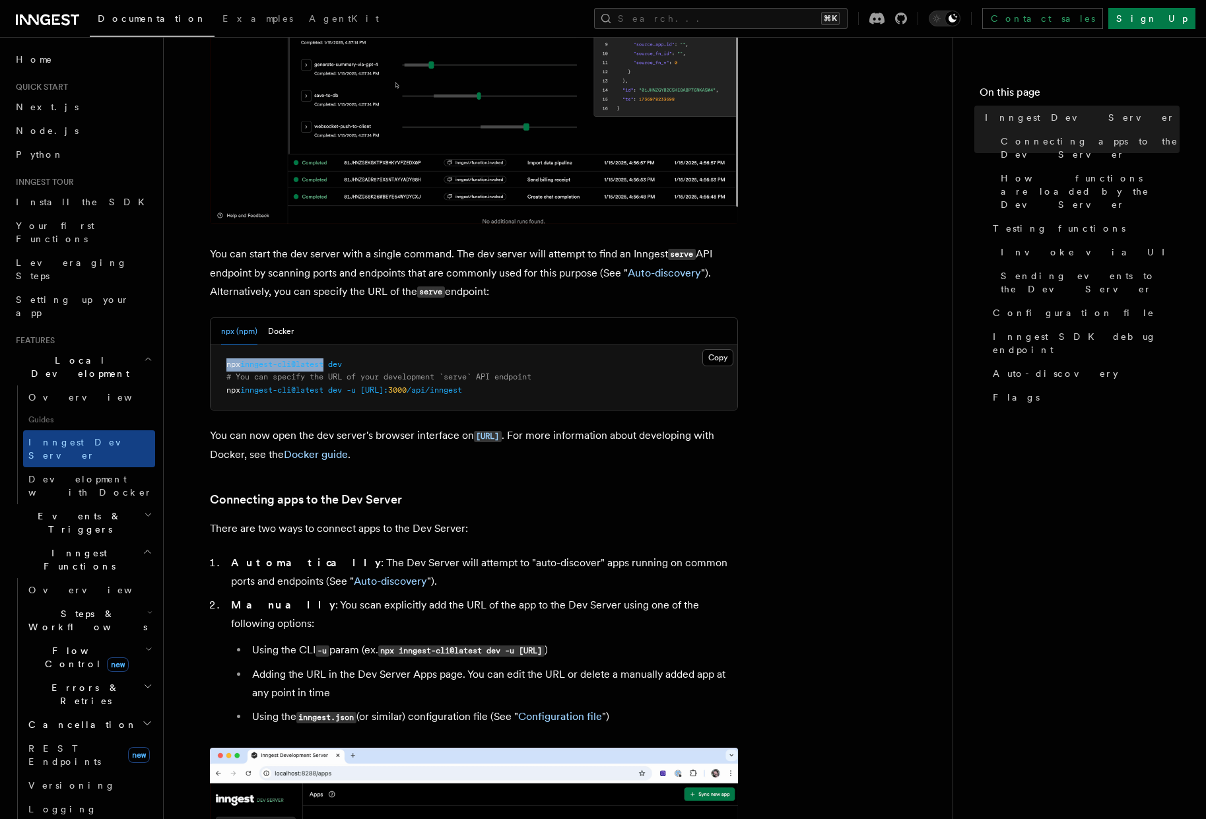
copy span "npx inngest-cli@latest"
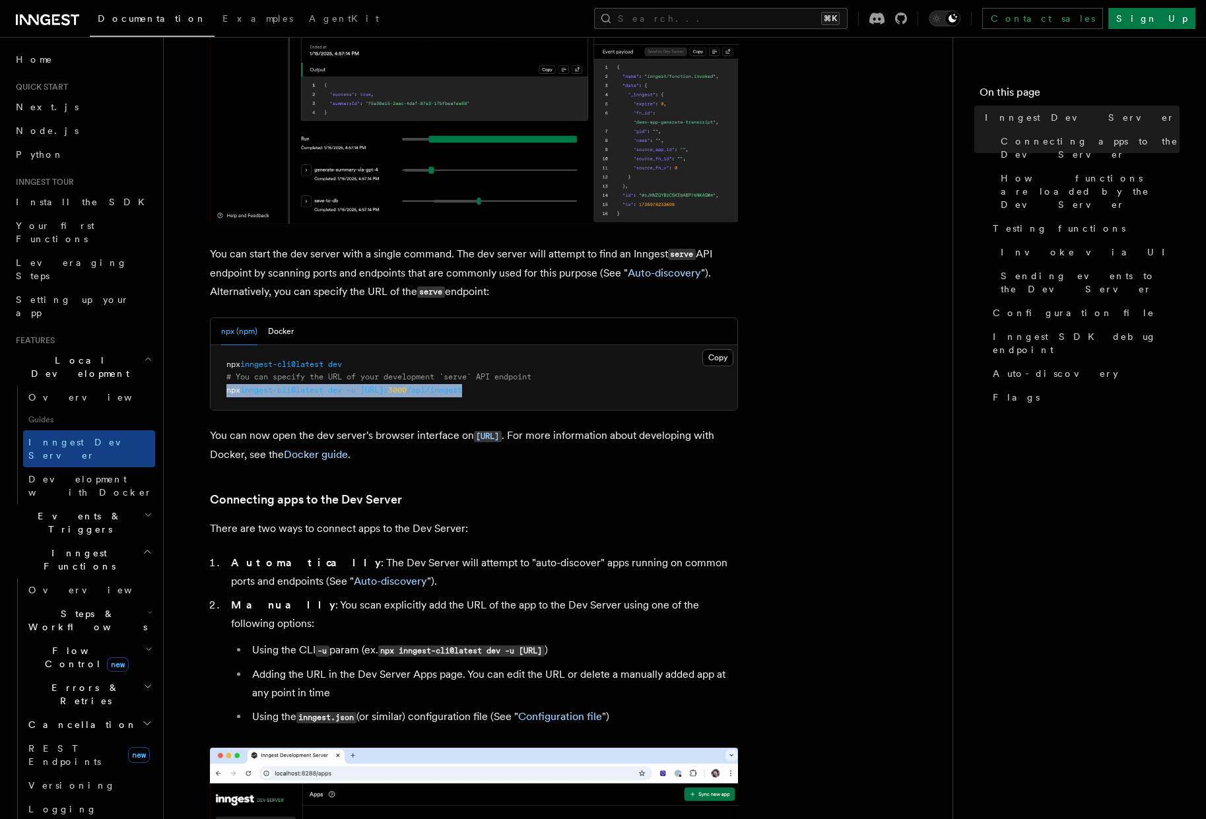
drag, startPoint x: 530, startPoint y: 391, endPoint x: 206, endPoint y: 391, distance: 324.2
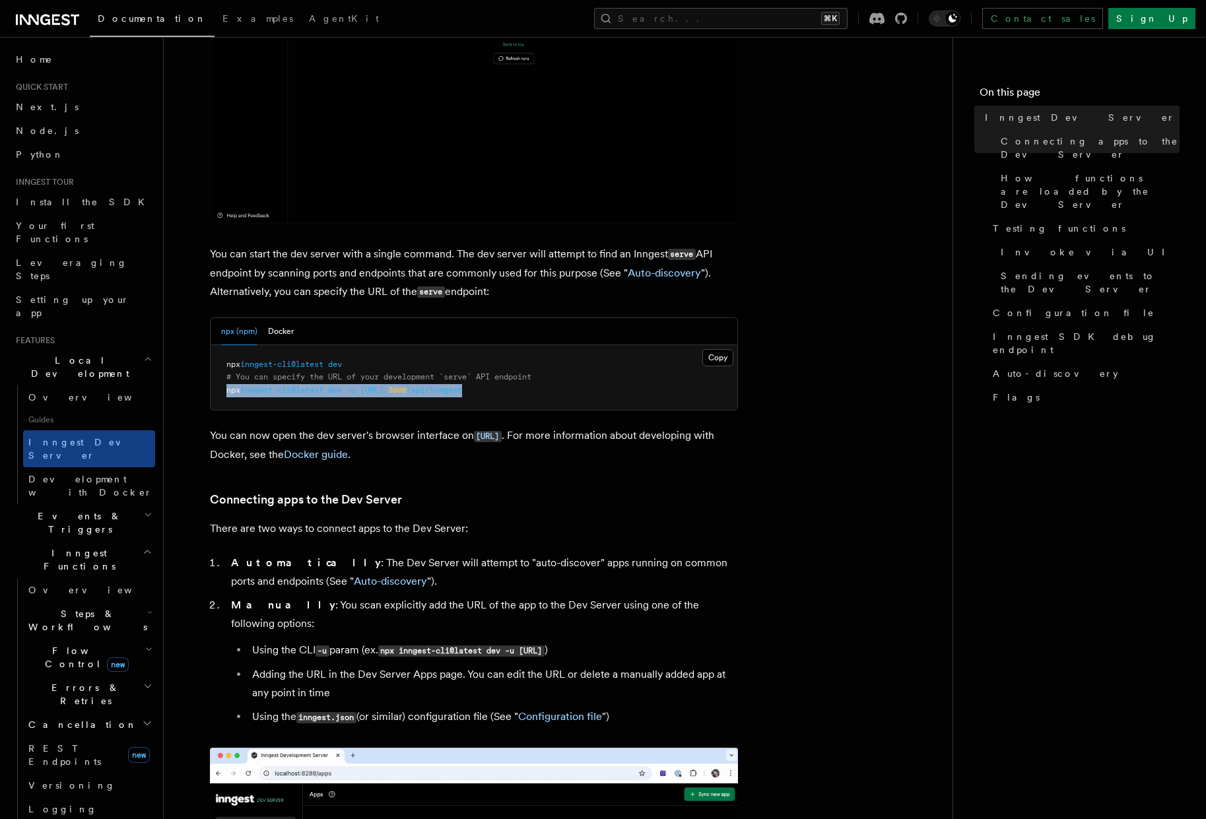
copy span "npx inngest-cli@latest dev -u http://localhost: 3000 /api/inngest"
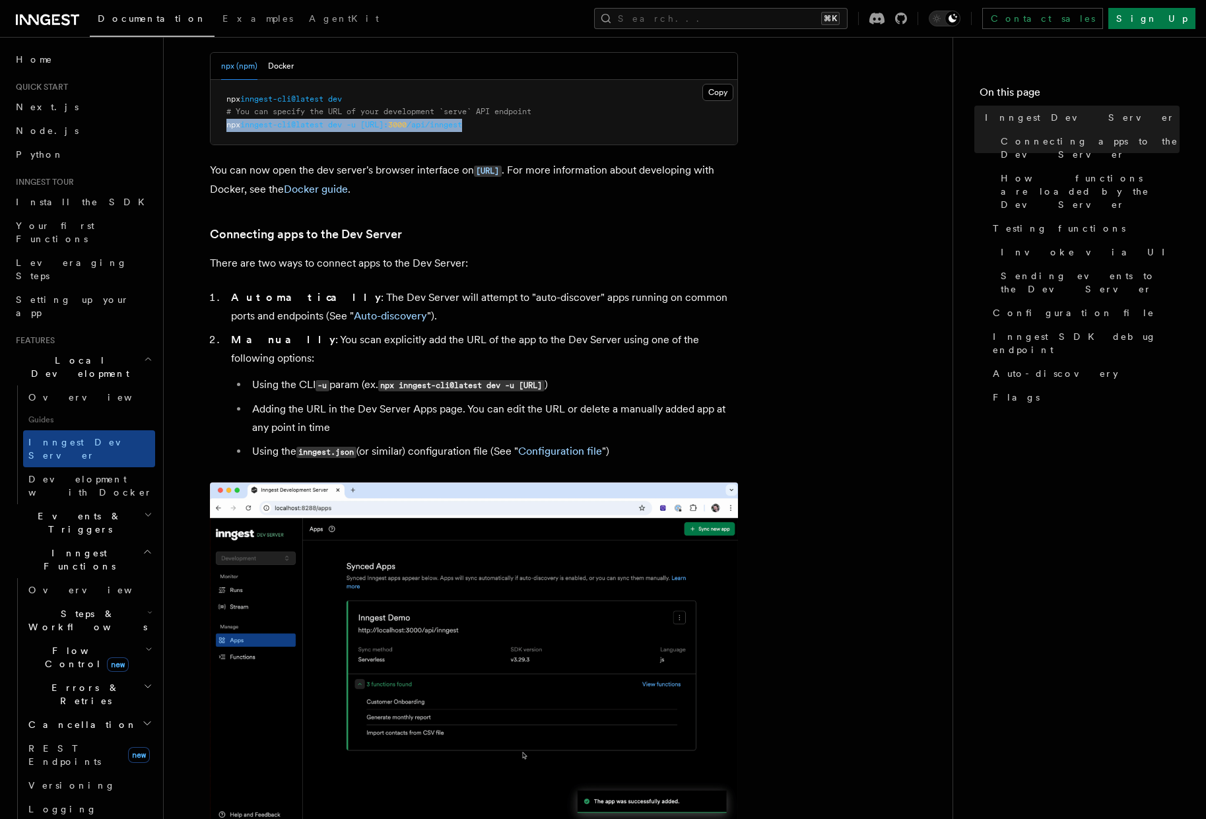
scroll to position [623, 0]
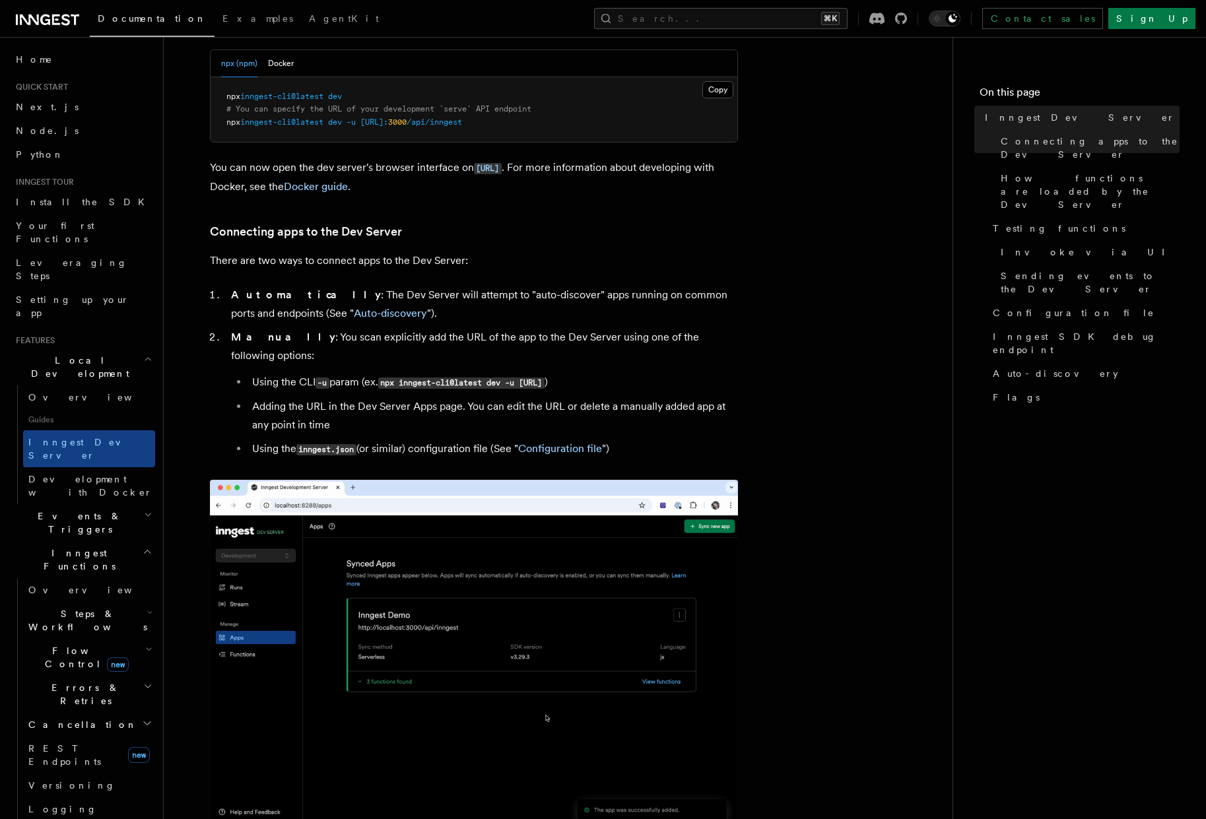
click at [631, 314] on li "Automatically : The Dev Server will attempt to "auto-discover" apps running on …" at bounding box center [482, 304] width 511 height 37
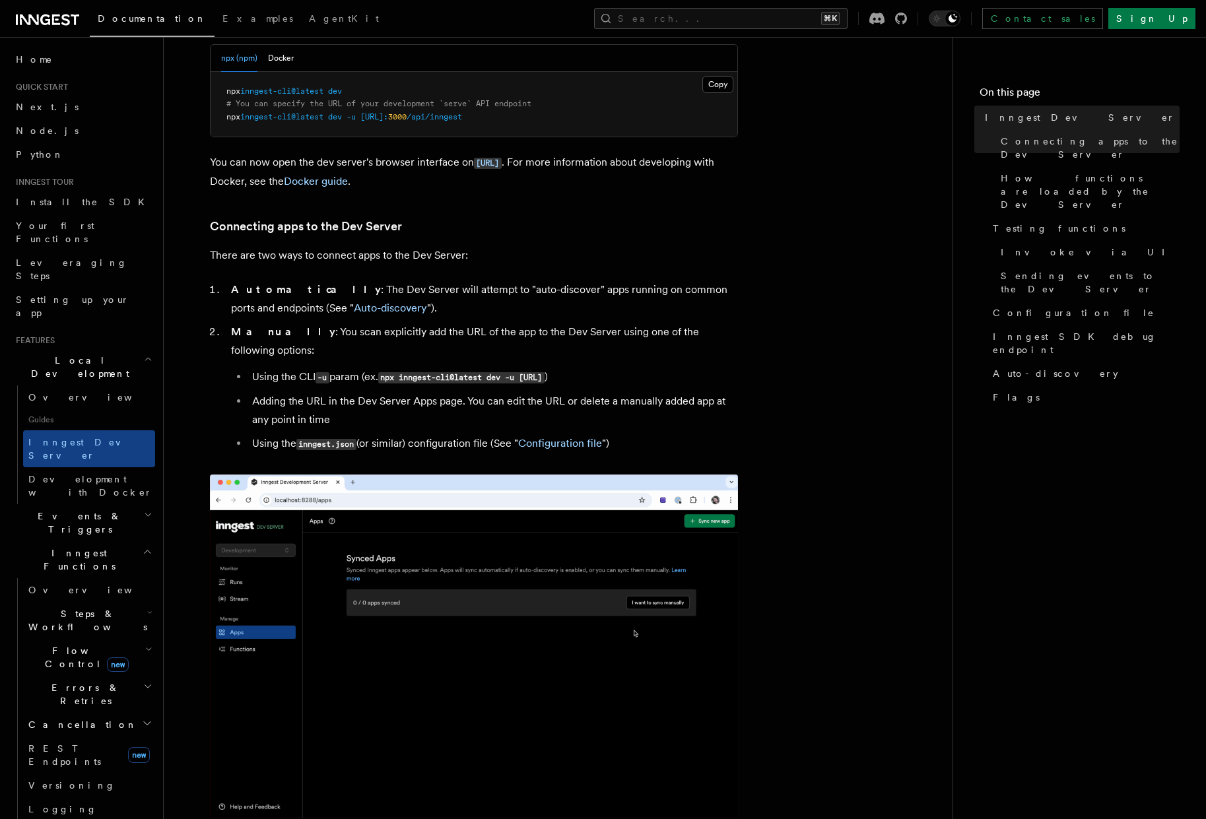
scroll to position [631, 0]
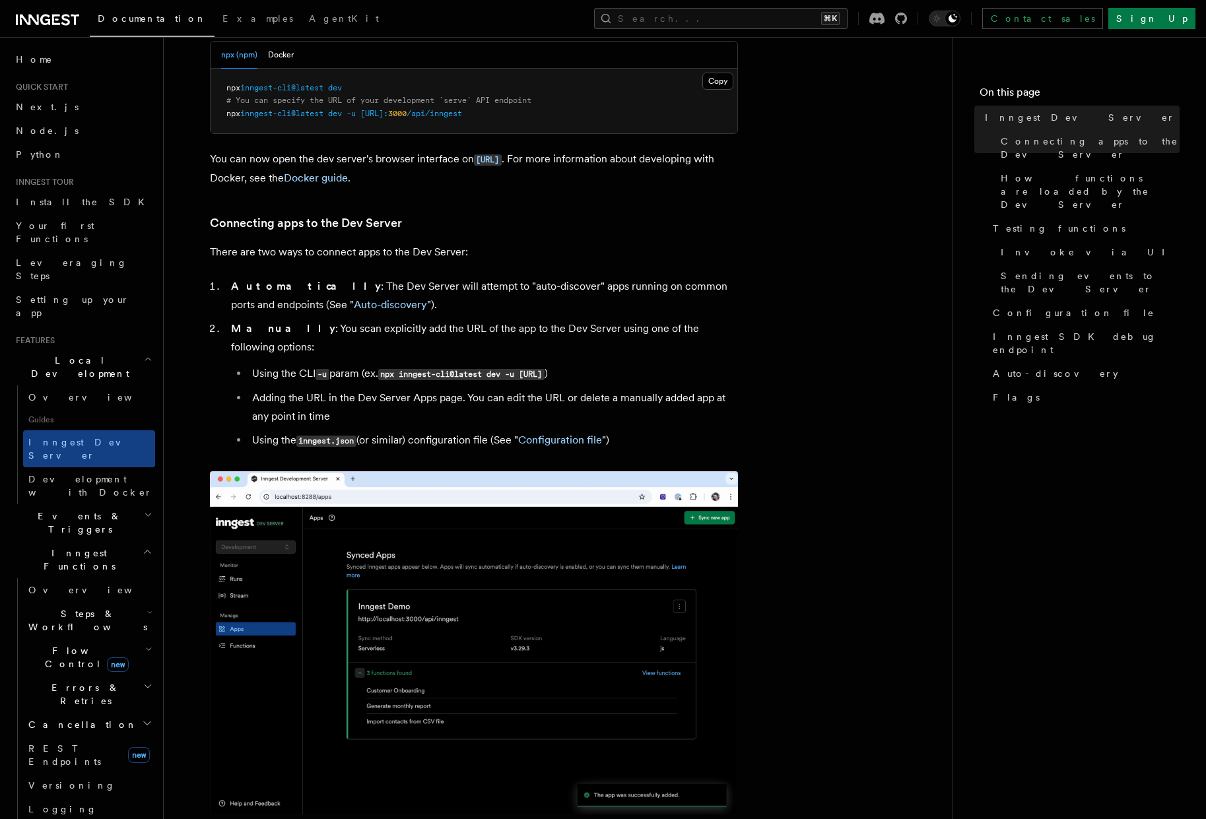
click at [400, 369] on code "npx inngest-cli@latest dev -u http://localhost:3000/api/inngest" at bounding box center [461, 374] width 166 height 11
click at [502, 157] on code "http://localhost:8288" at bounding box center [488, 159] width 28 height 11
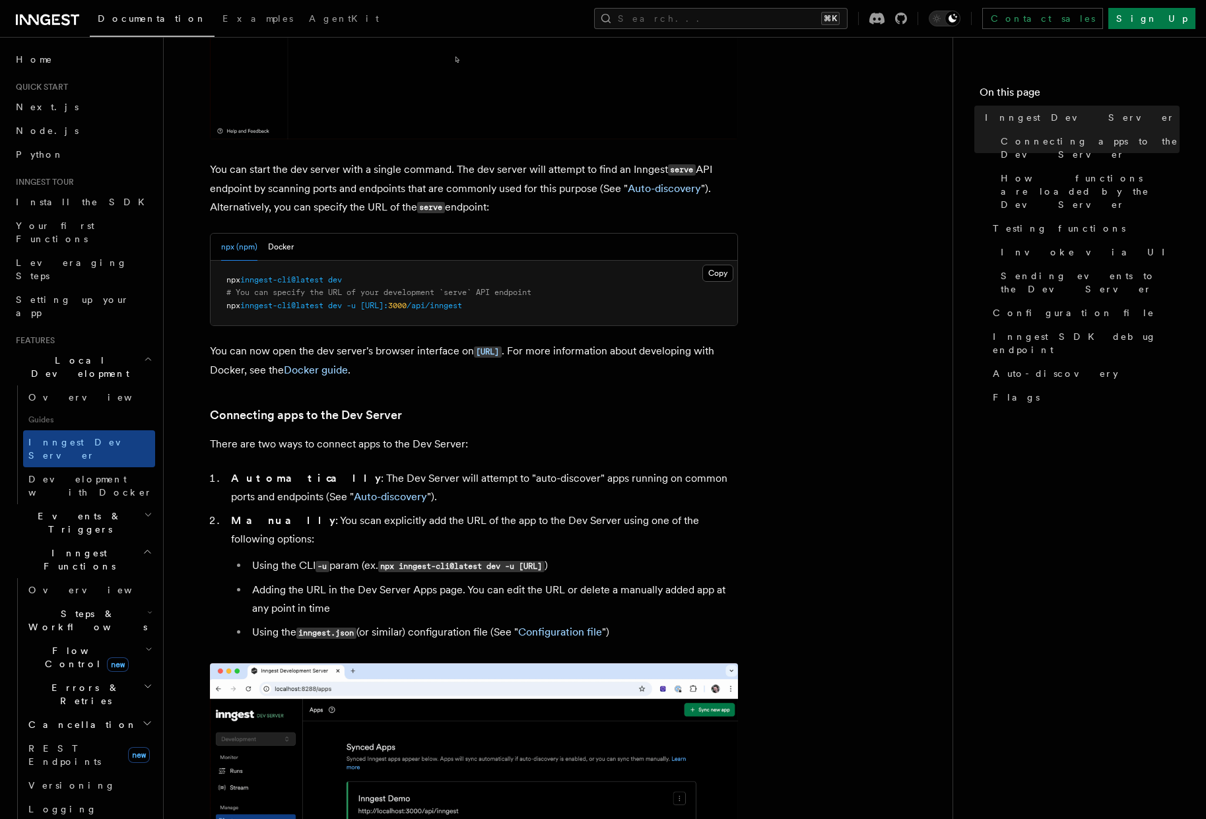
scroll to position [437, 0]
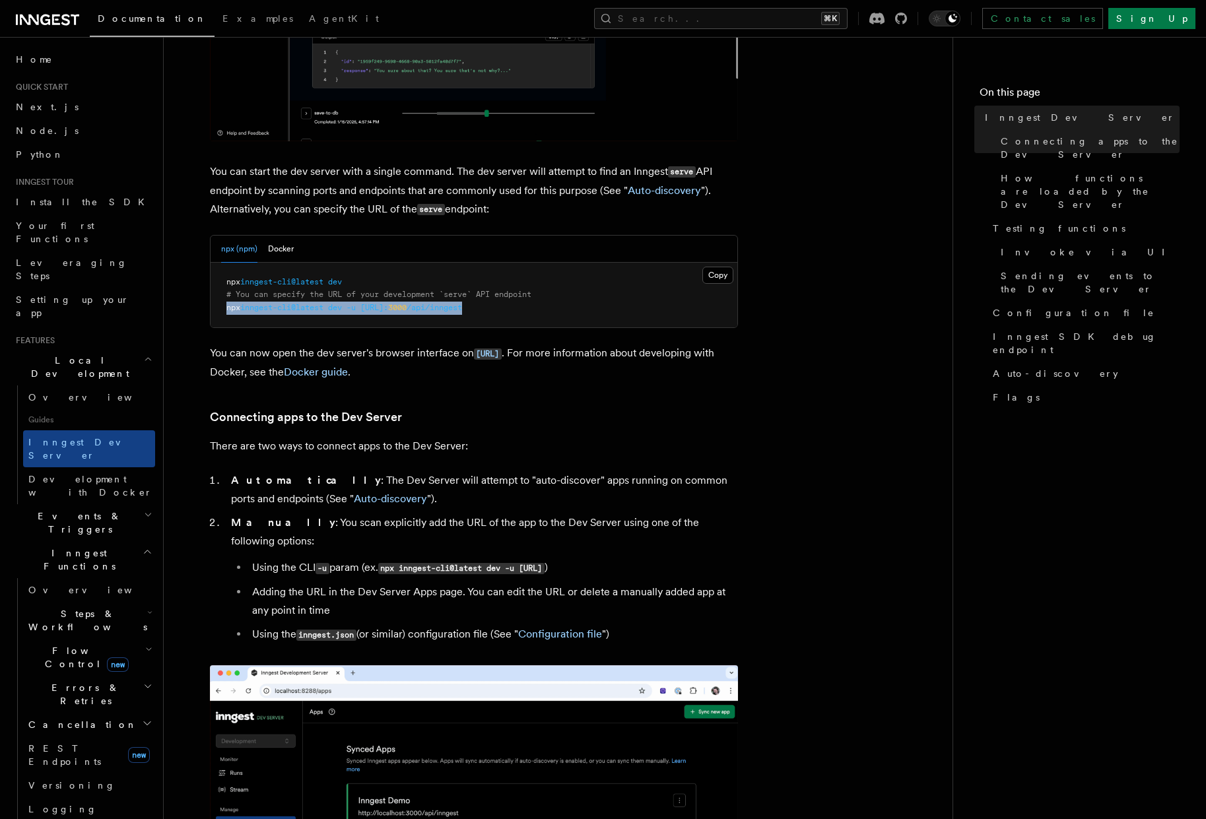
drag, startPoint x: 534, startPoint y: 308, endPoint x: 219, endPoint y: 308, distance: 314.9
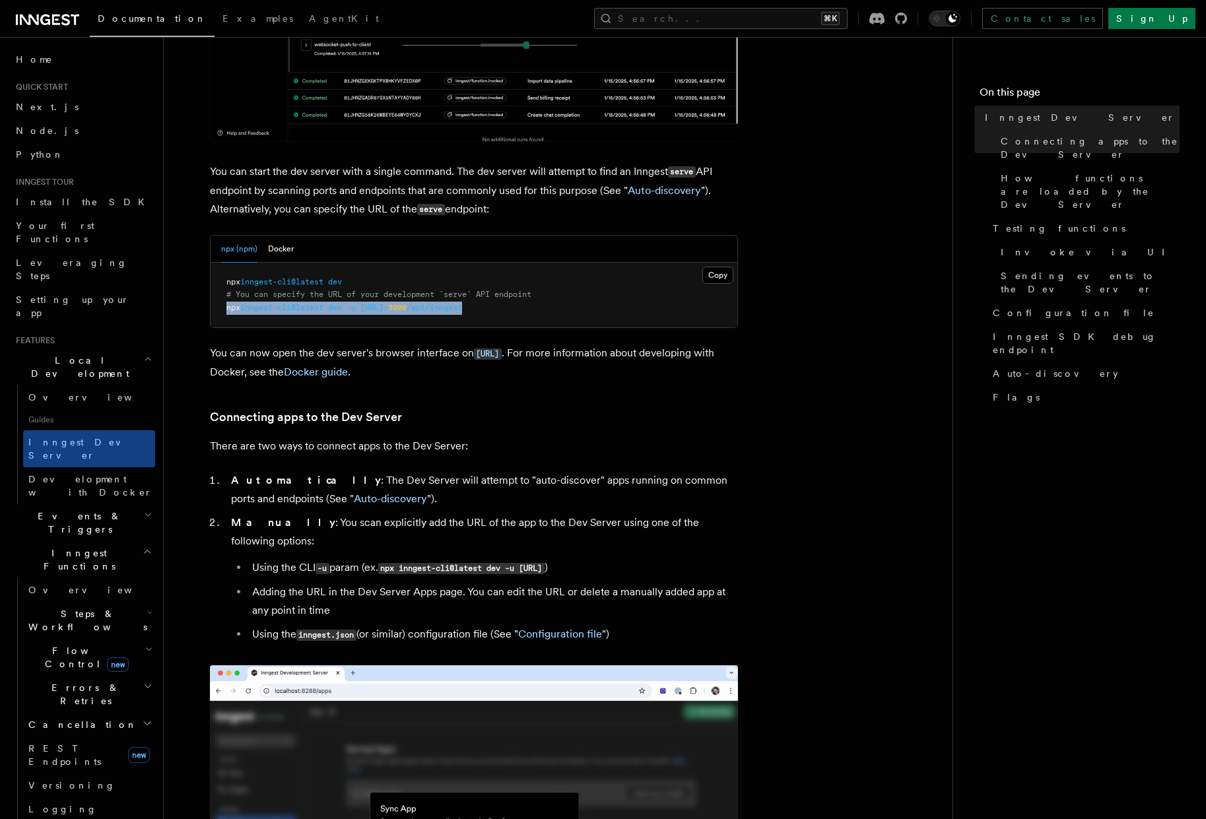
click at [219, 308] on pre "npx inngest-cli@latest dev # You can specify the URL of your development `serve…" at bounding box center [474, 295] width 527 height 65
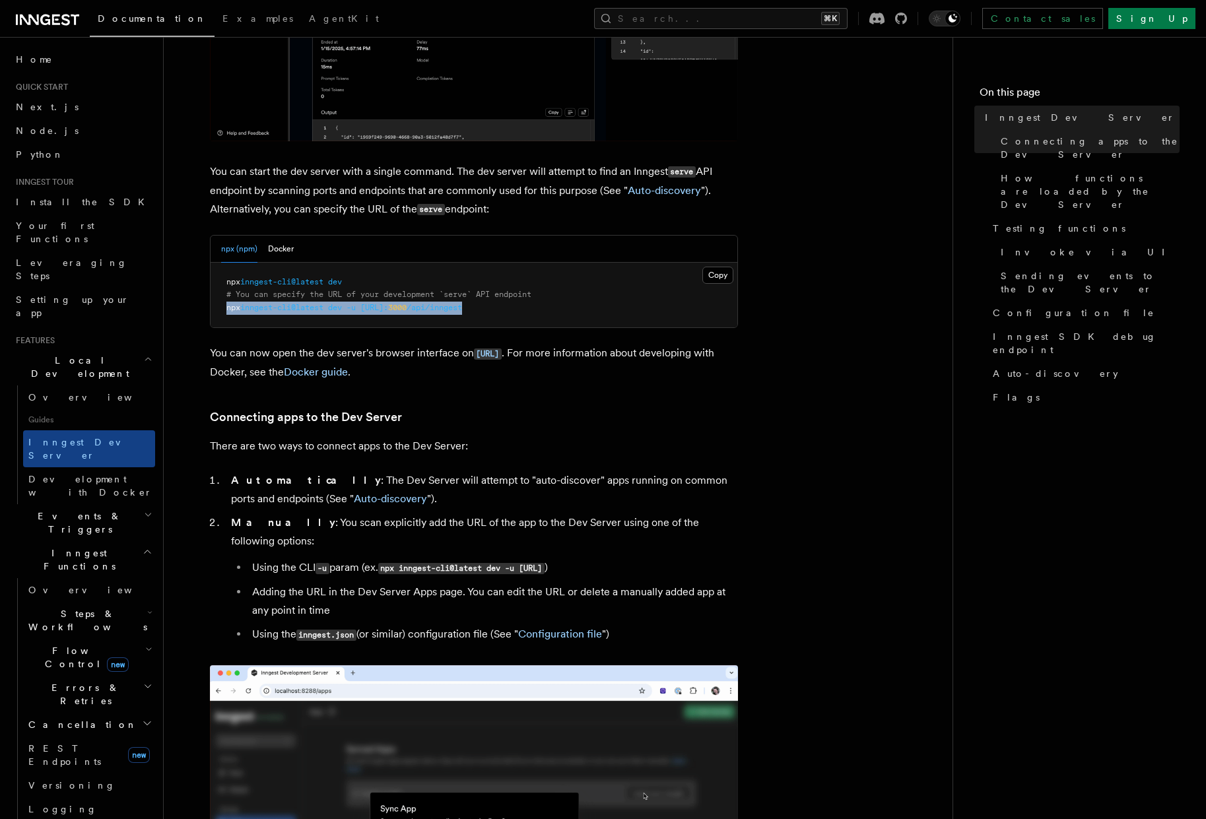
copy span "npx inngest-cli@latest dev -u http://localhost: 3000 /api/inngest"
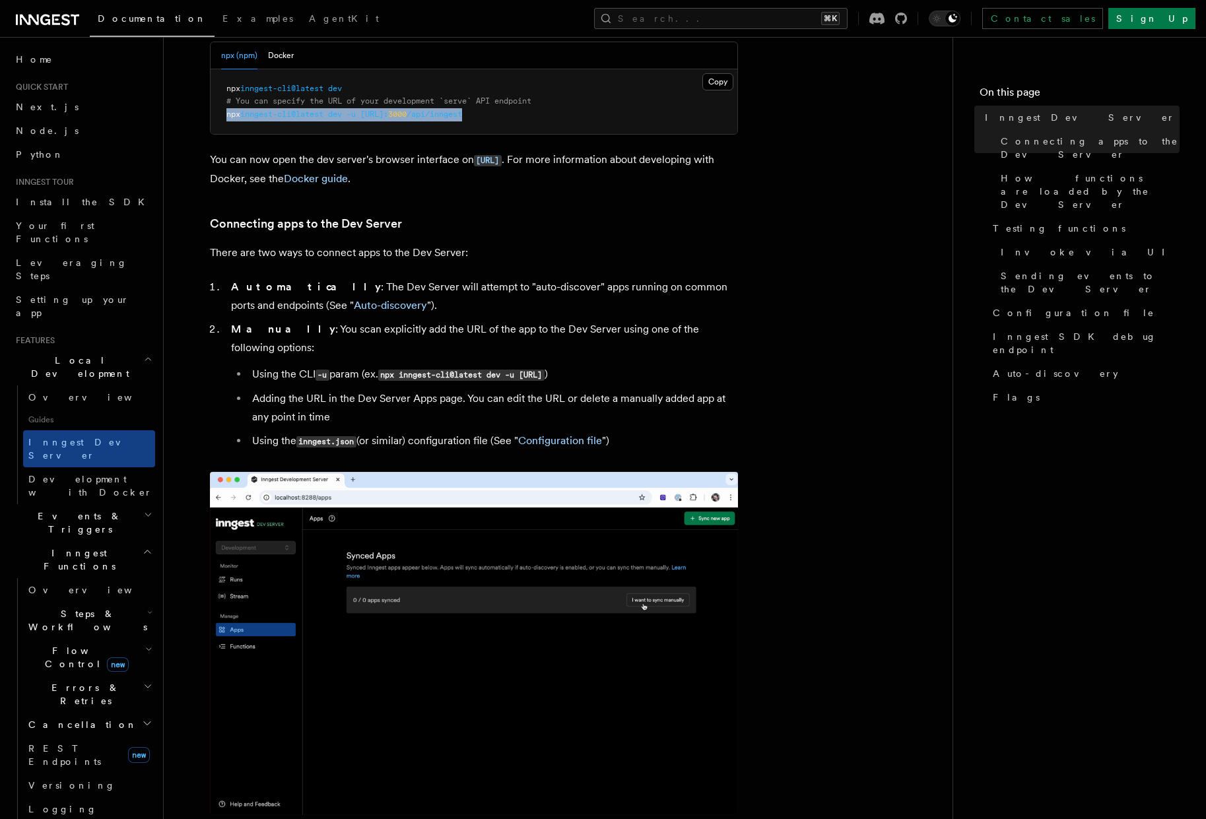
scroll to position [634, 0]
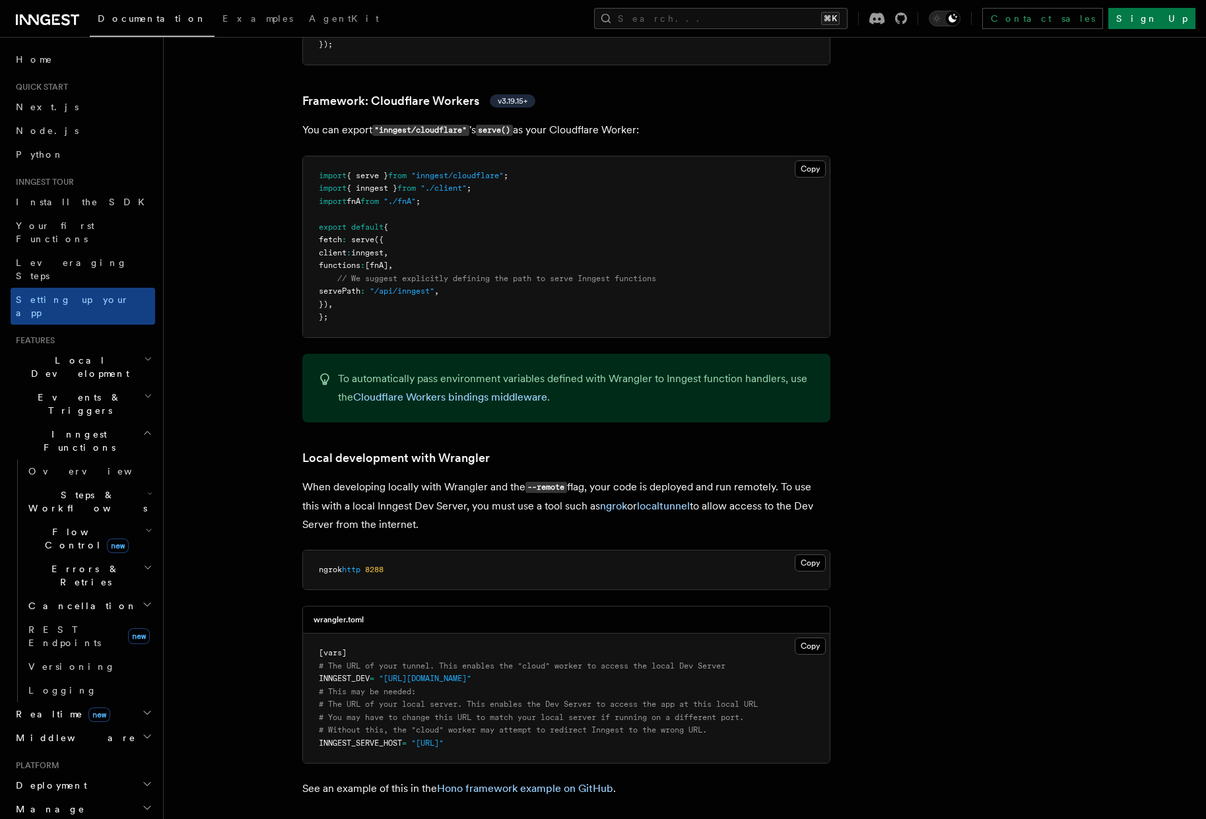
scroll to position [2315, 0]
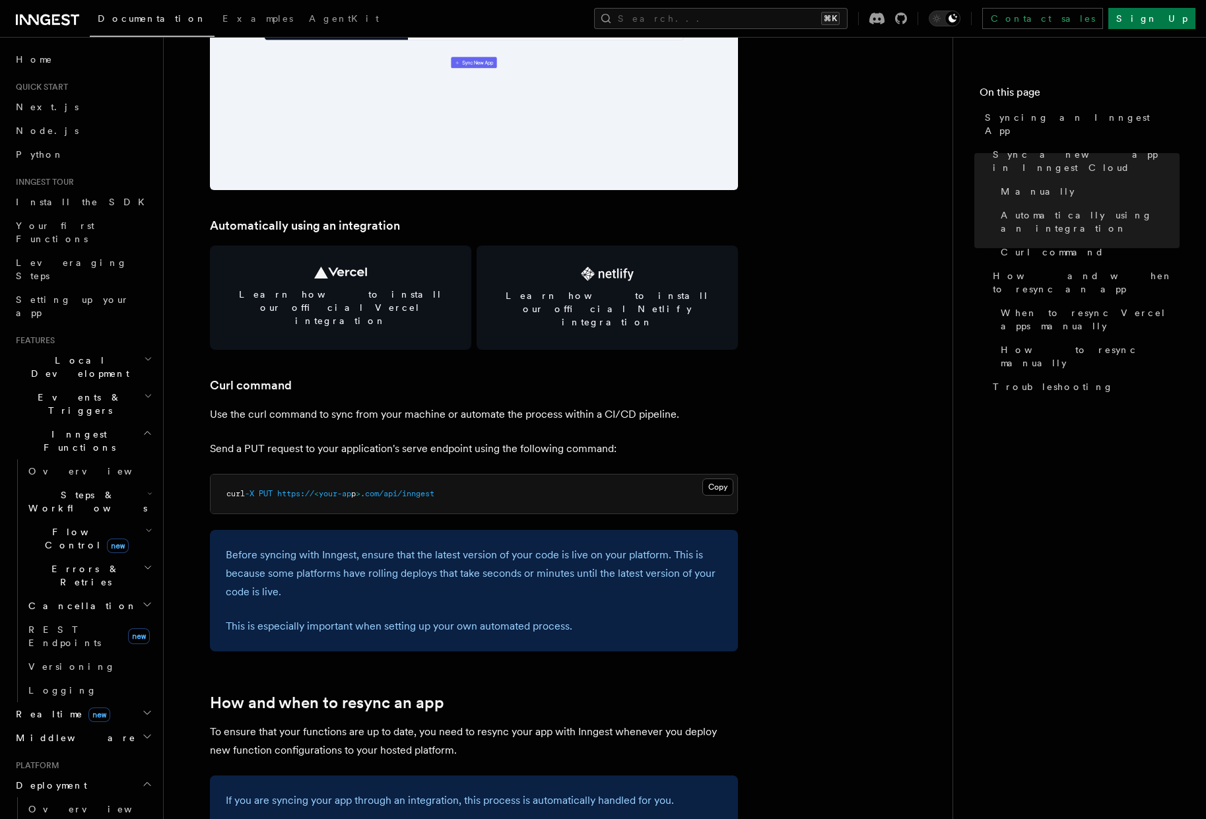
scroll to position [1683, 0]
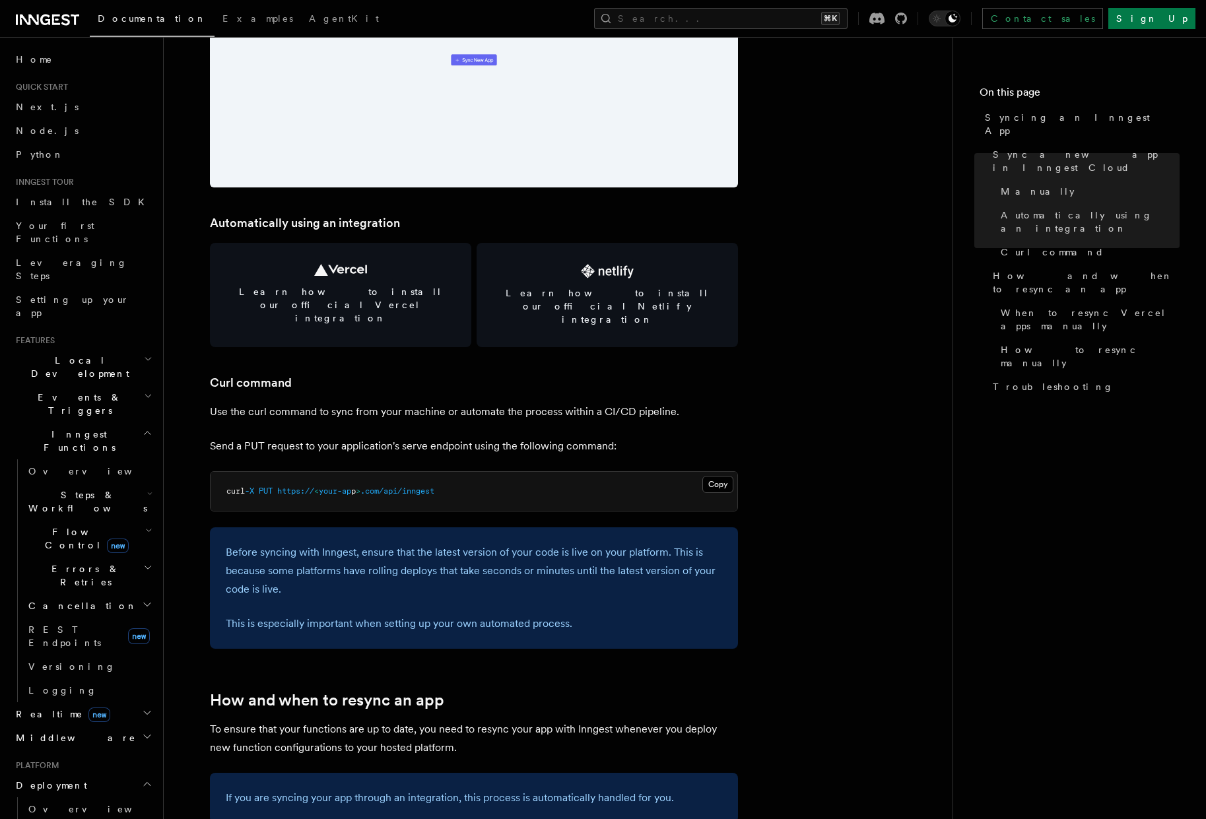
click at [469, 472] on pre "curl -X PUT https:// < your-ap p > .com/api/inngest" at bounding box center [474, 492] width 527 height 40
drag, startPoint x: 452, startPoint y: 462, endPoint x: 174, endPoint y: 462, distance: 277.9
click at [174, 462] on div "Platform Deployment Syncing an Inngest App After deploying your code to a hosti…" at bounding box center [579, 522] width 831 height 4411
copy span "curl -X PUT https:// < your-ap p > .com/api/inngest"
click at [385, 497] on article "Platform Deployment Syncing an Inngest App After deploying your code to a hosti…" at bounding box center [558, 551] width 747 height 4353
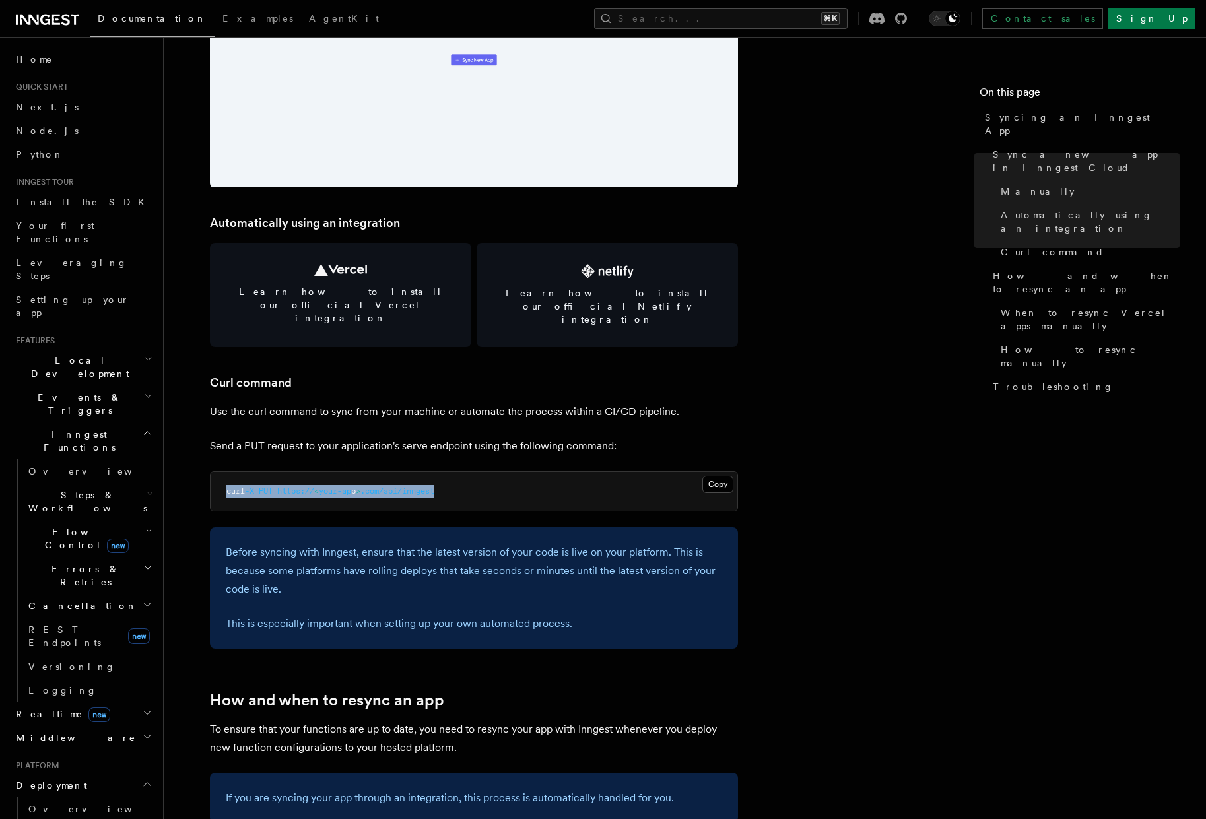
drag, startPoint x: 345, startPoint y: 462, endPoint x: 197, endPoint y: 462, distance: 147.2
click at [197, 462] on article "Platform Deployment Syncing an Inngest App After deploying your code to a hosti…" at bounding box center [558, 551] width 747 height 4353
copy span "curl -X PUT https:// < your-ap p > .com/api/inngest"
click at [296, 472] on pre "curl -X PUT https:// < your-ap p > .com/api/inngest" at bounding box center [474, 492] width 527 height 40
